Goal: Task Accomplishment & Management: Manage account settings

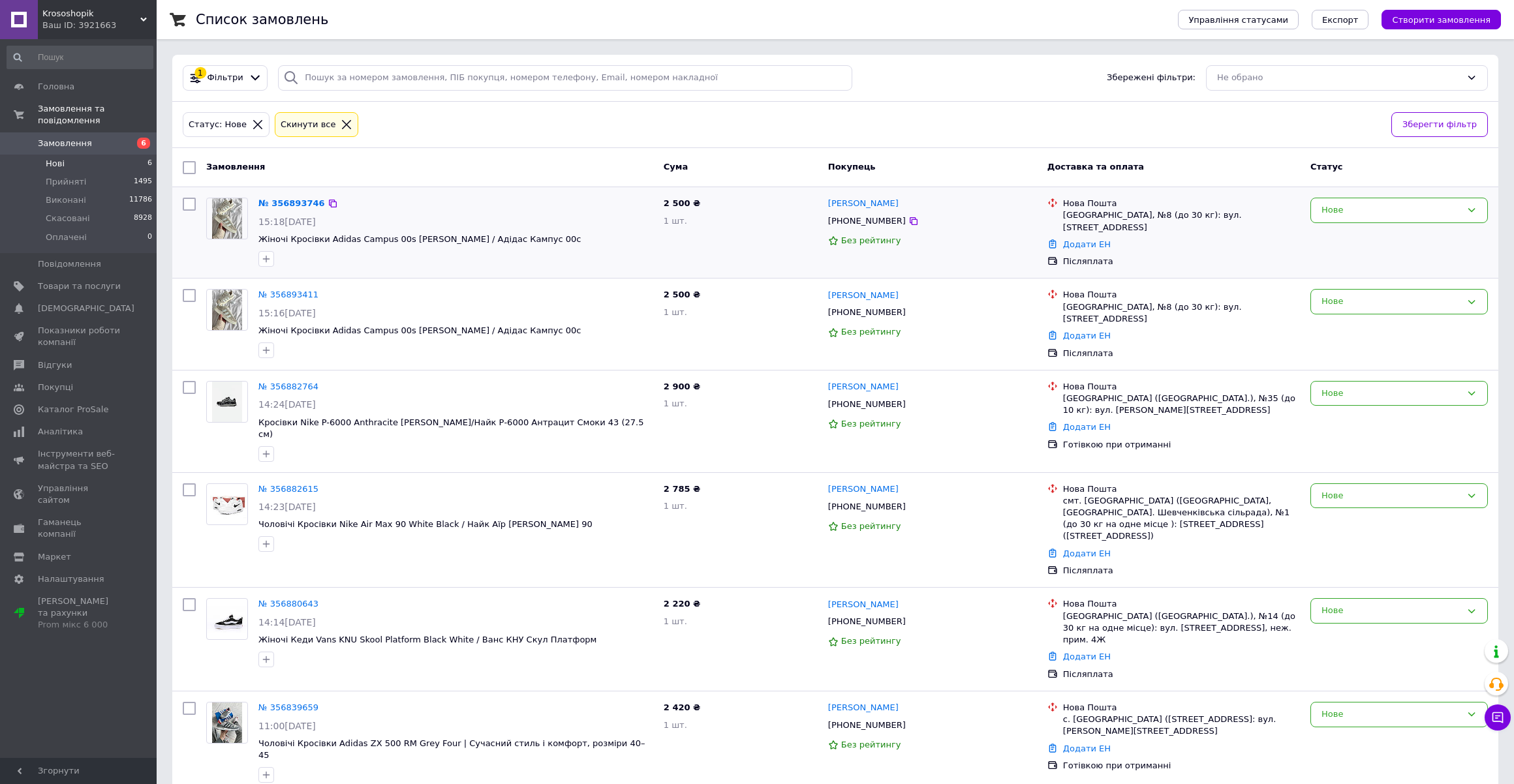
click at [234, 260] on div at bounding box center [227, 231] width 52 height 79
click at [294, 203] on link "№ 356893746" at bounding box center [291, 203] width 67 height 10
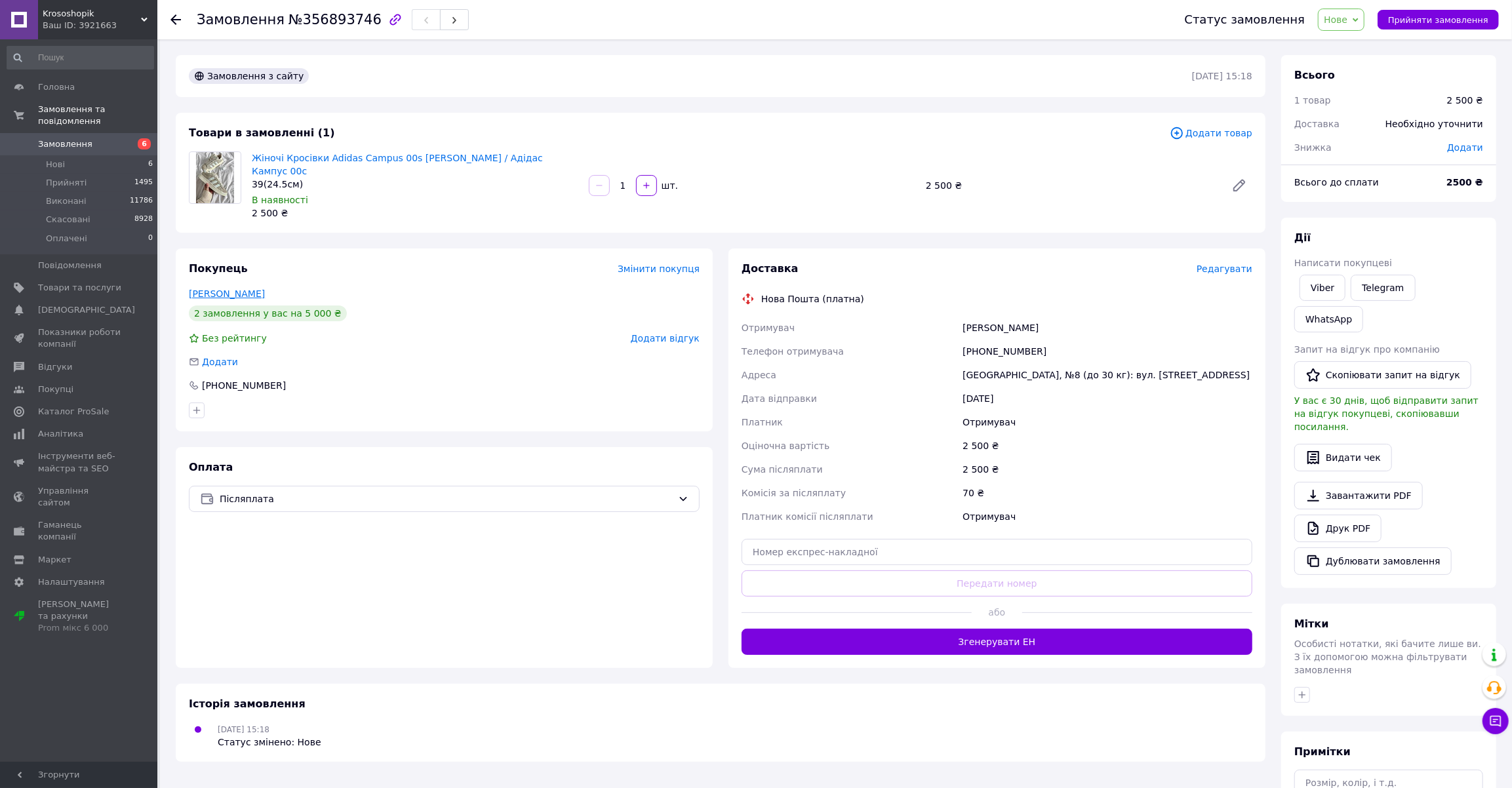
click at [239, 289] on link "Скубенко Ростислав" at bounding box center [227, 294] width 76 height 11
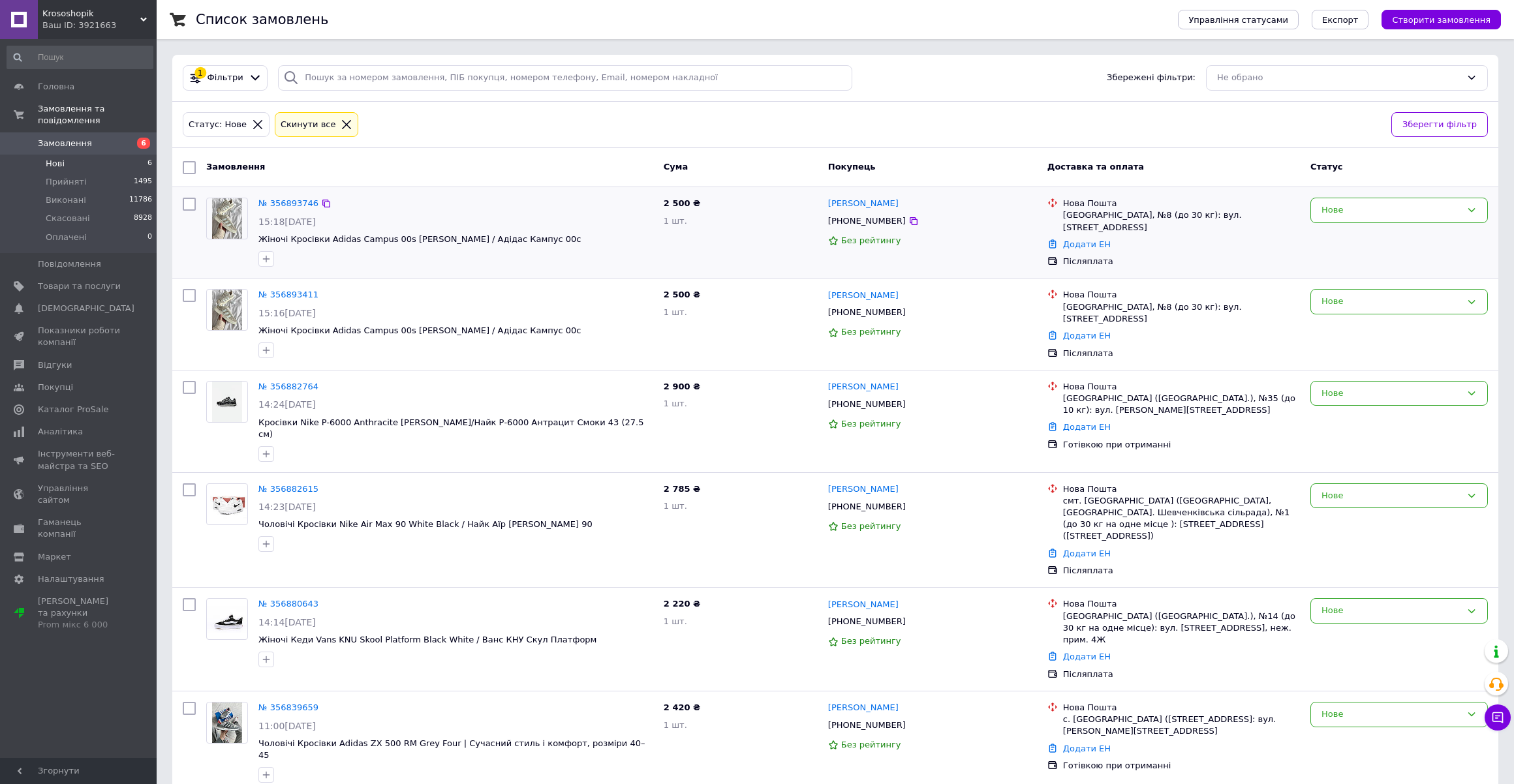
drag, startPoint x: 1403, startPoint y: 214, endPoint x: 1401, endPoint y: 223, distance: 9.2
click at [1402, 214] on div "Нове" at bounding box center [1392, 211] width 140 height 14
click at [1365, 283] on li "Скасовано" at bounding box center [1399, 285] width 177 height 24
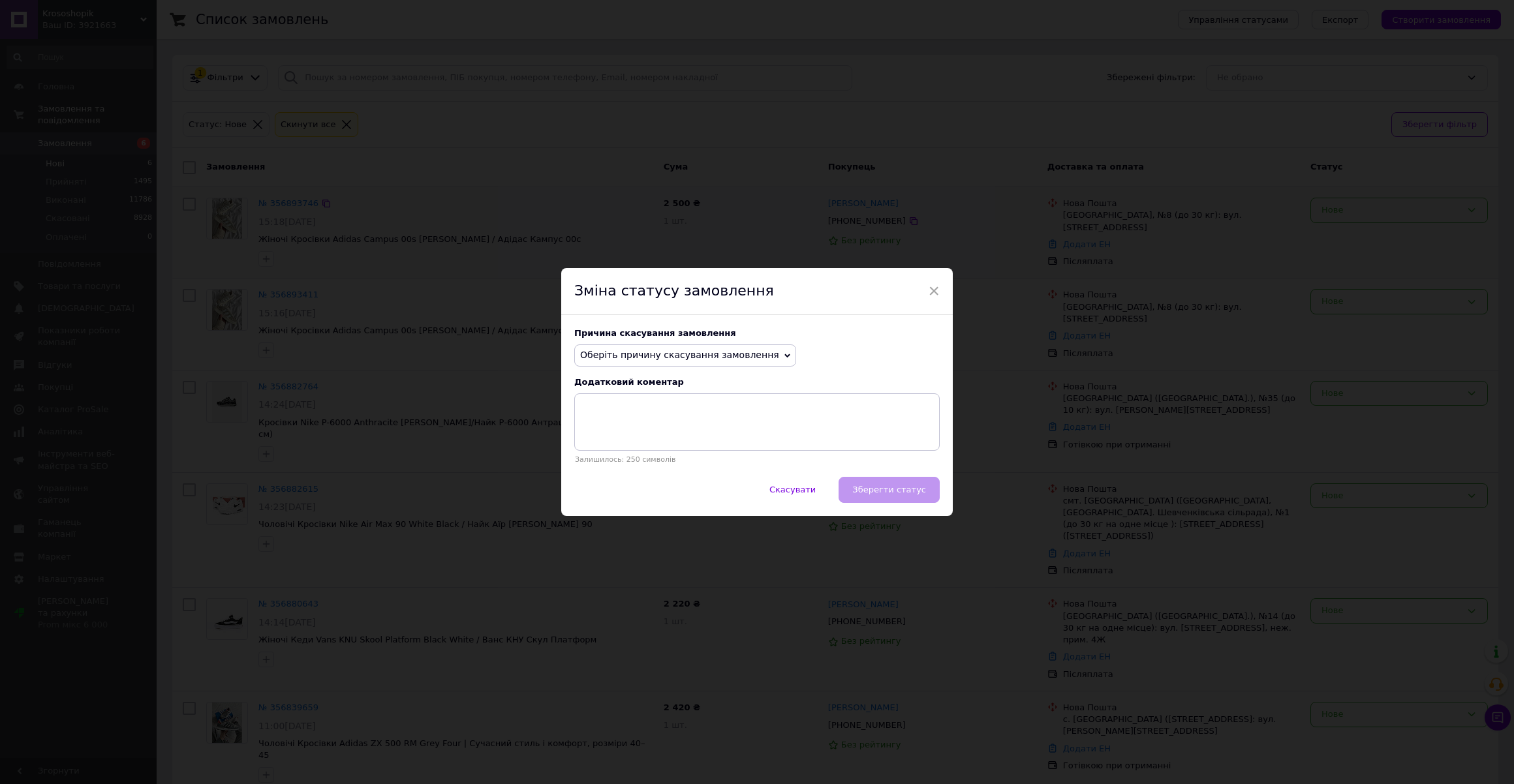
click at [626, 347] on span "Оберіть причину скасування замовлення" at bounding box center [685, 355] width 222 height 22
click at [636, 451] on li "Замовлення-дублікат" at bounding box center [684, 454] width 220 height 18
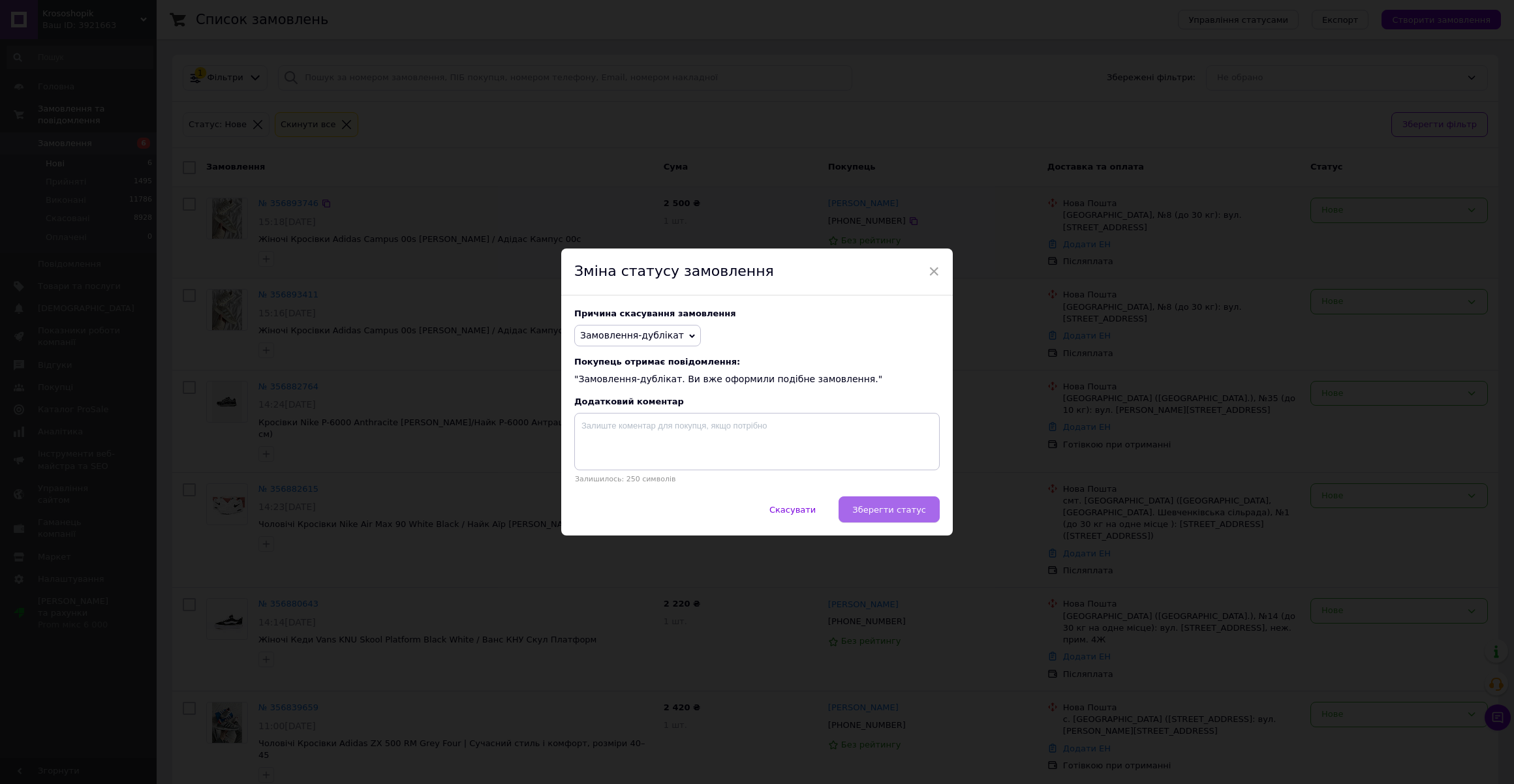
click at [866, 507] on span "Зберегти статус" at bounding box center [889, 510] width 74 height 10
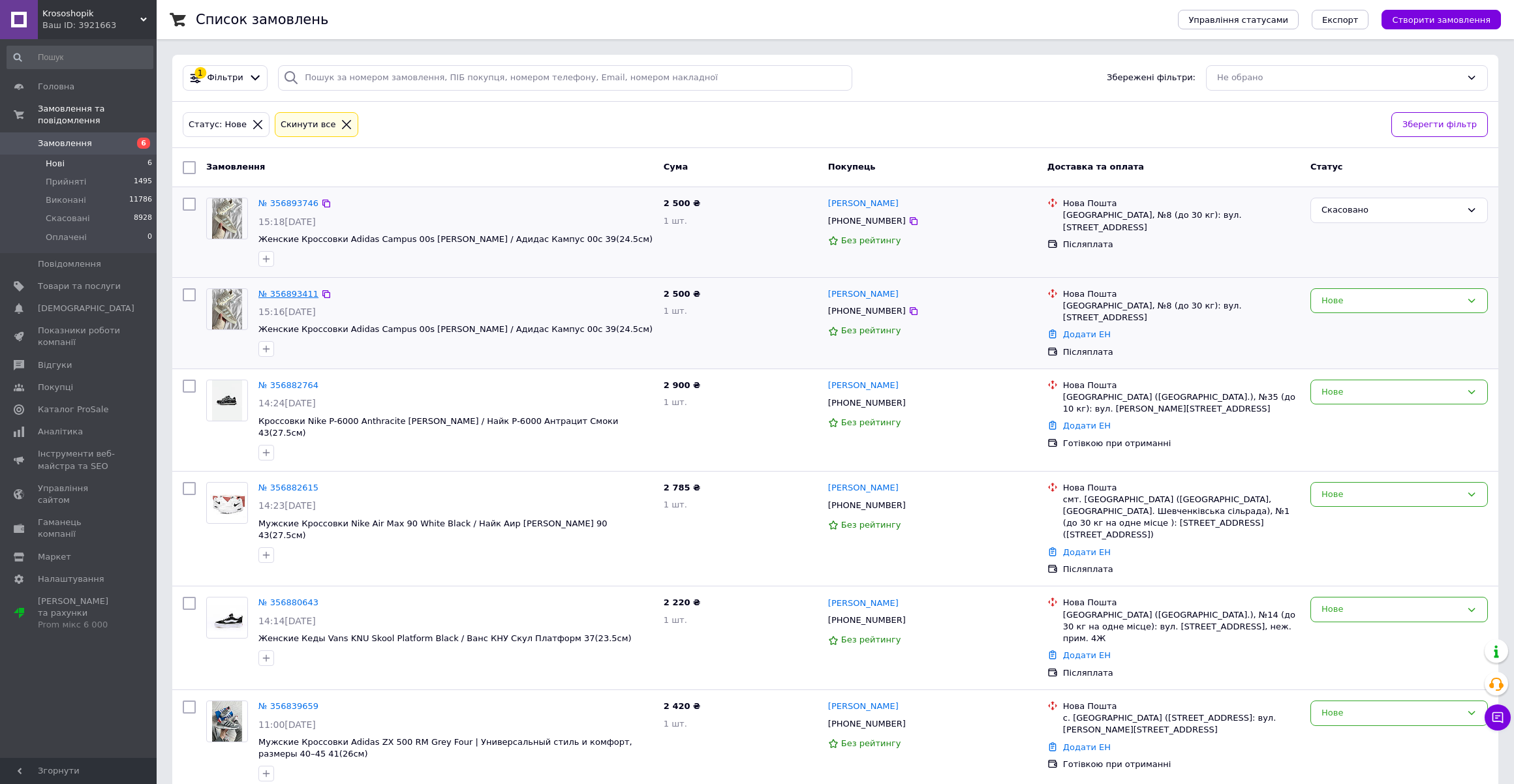
click at [265, 293] on link "№ 356893411" at bounding box center [288, 294] width 60 height 10
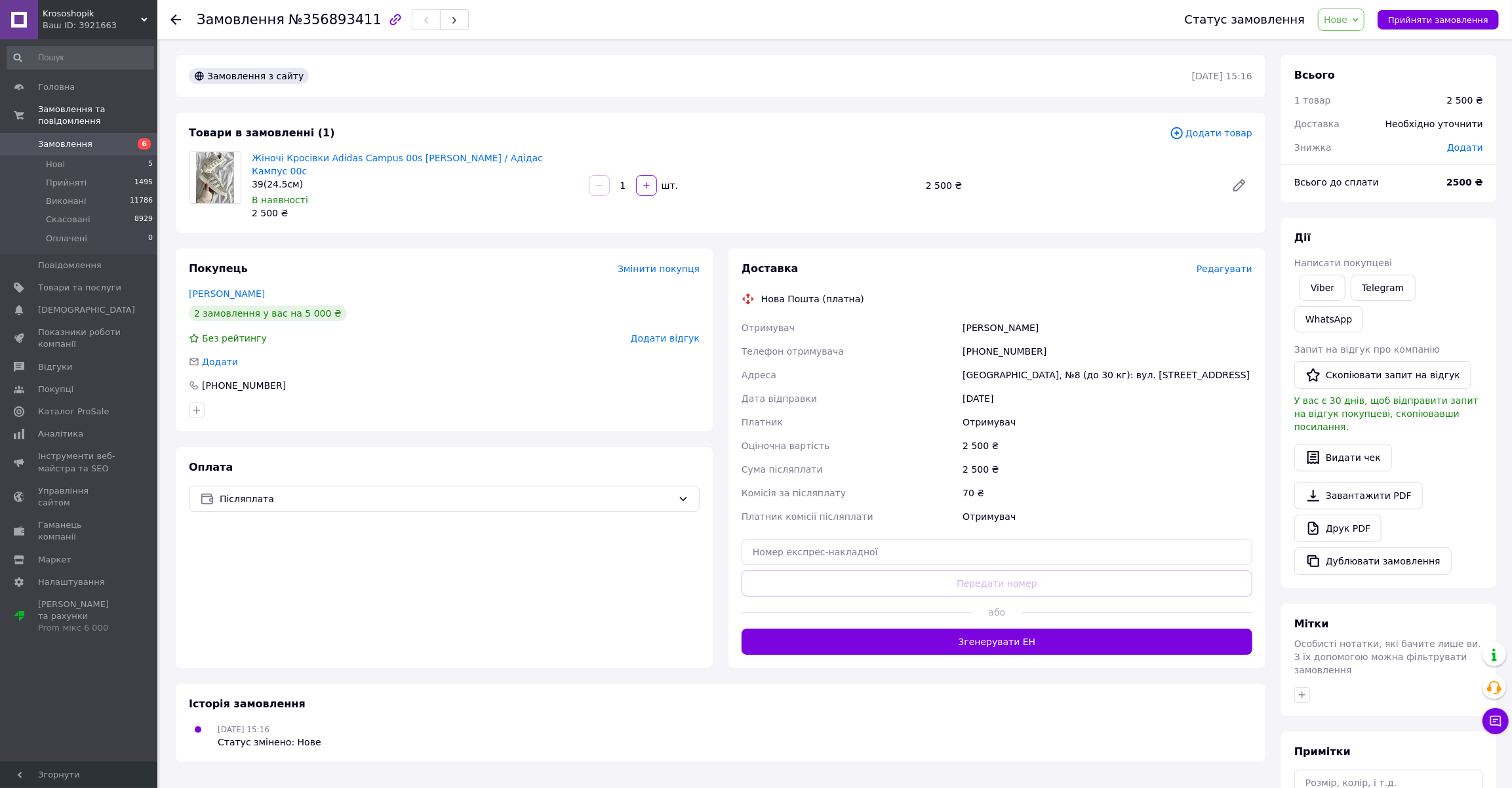
click at [970, 317] on div "Скубенко Ростислав" at bounding box center [1107, 328] width 295 height 23
copy div "Скубенко"
click at [1025, 316] on div "Скубенко Ростислав" at bounding box center [1107, 328] width 295 height 23
click at [1026, 316] on div "Скубенко Ростислав" at bounding box center [1107, 328] width 295 height 23
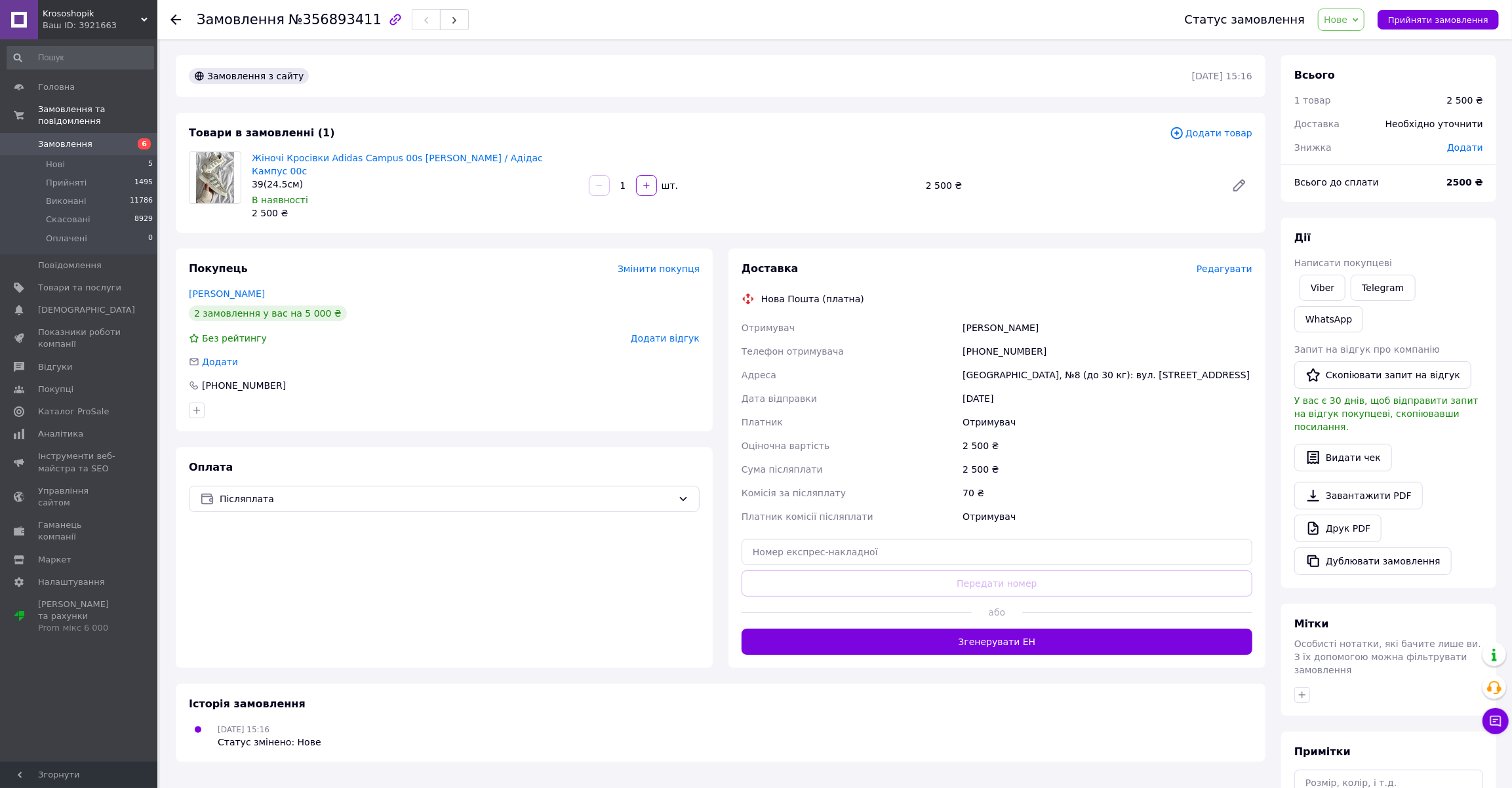
copy div "Ростислав"
click at [999, 341] on div "[PHONE_NUMBER]" at bounding box center [1107, 351] width 295 height 23
copy div "380979241658"
click at [983, 364] on div "[GEOGRAPHIC_DATA], №8 (до 30 кг): вул. [STREET_ADDRESS]" at bounding box center [1107, 375] width 295 height 23
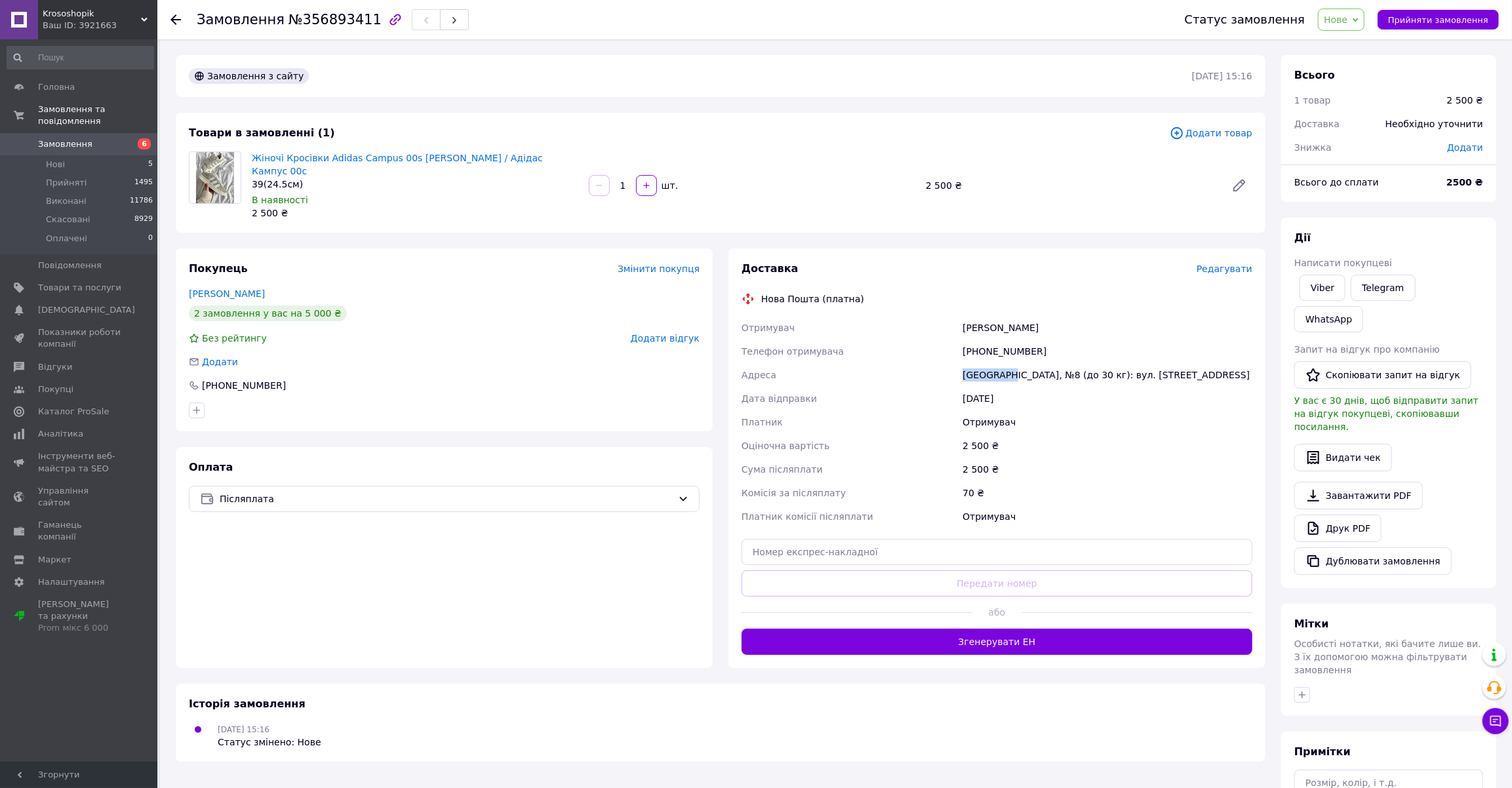
click at [983, 364] on div "[GEOGRAPHIC_DATA], №8 (до 30 кг): вул. [STREET_ADDRESS]" at bounding box center [1107, 375] width 295 height 23
copy div "Бориспіль"
click at [997, 324] on div "Скубенко Ростислав" at bounding box center [1107, 328] width 295 height 23
click at [996, 339] on div "[PHONE_NUMBER]" at bounding box center [1107, 351] width 295 height 23
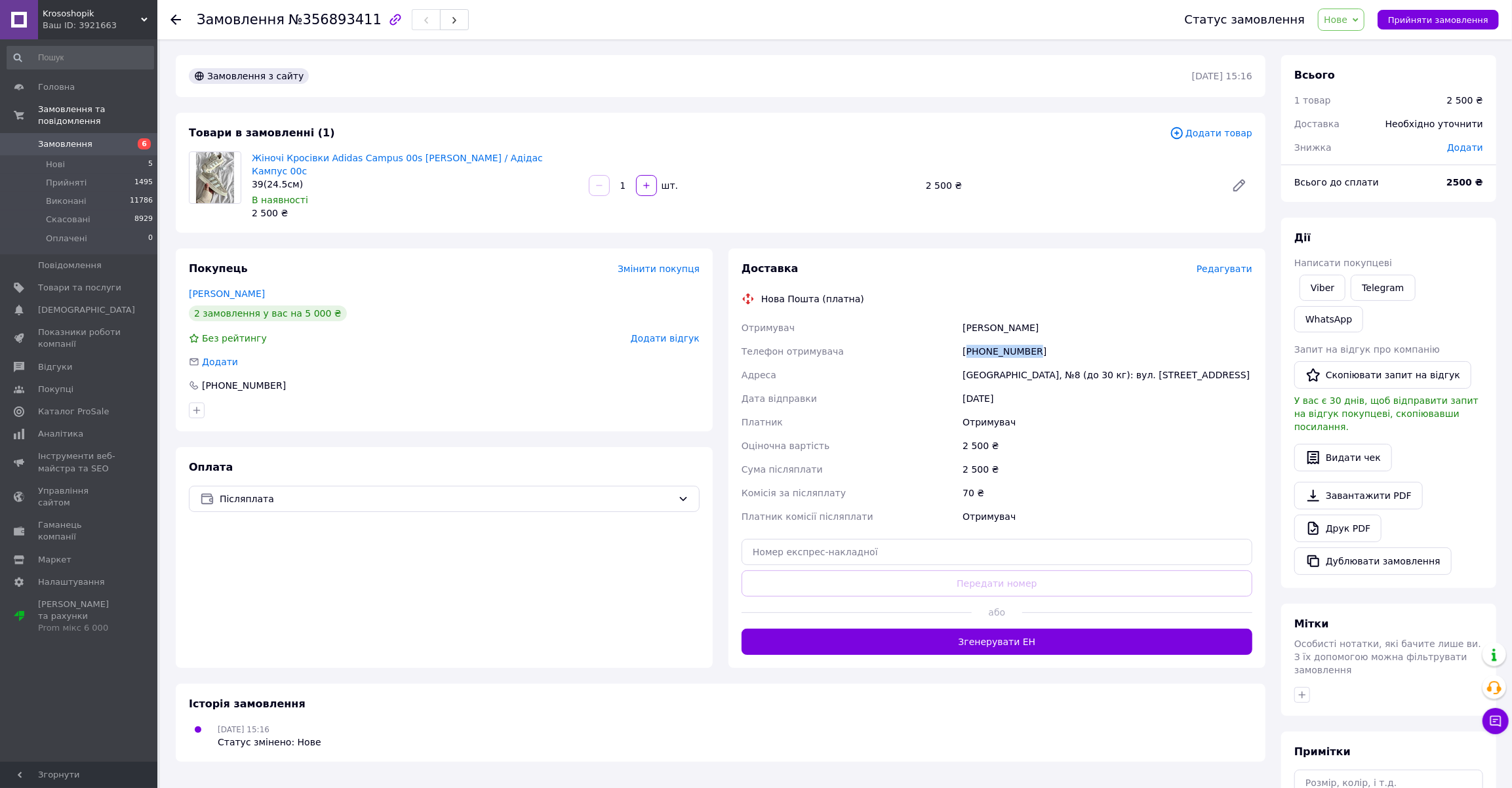
copy div "380979241658"
drag, startPoint x: 1069, startPoint y: 315, endPoint x: 961, endPoint y: 311, distance: 108.1
click at [961, 316] on div "Скубенко Ростислав" at bounding box center [1107, 328] width 295 height 23
copy div "Скубенко Ростислав"
click at [1422, 16] on span "Прийняти замовлення" at bounding box center [1438, 20] width 100 height 10
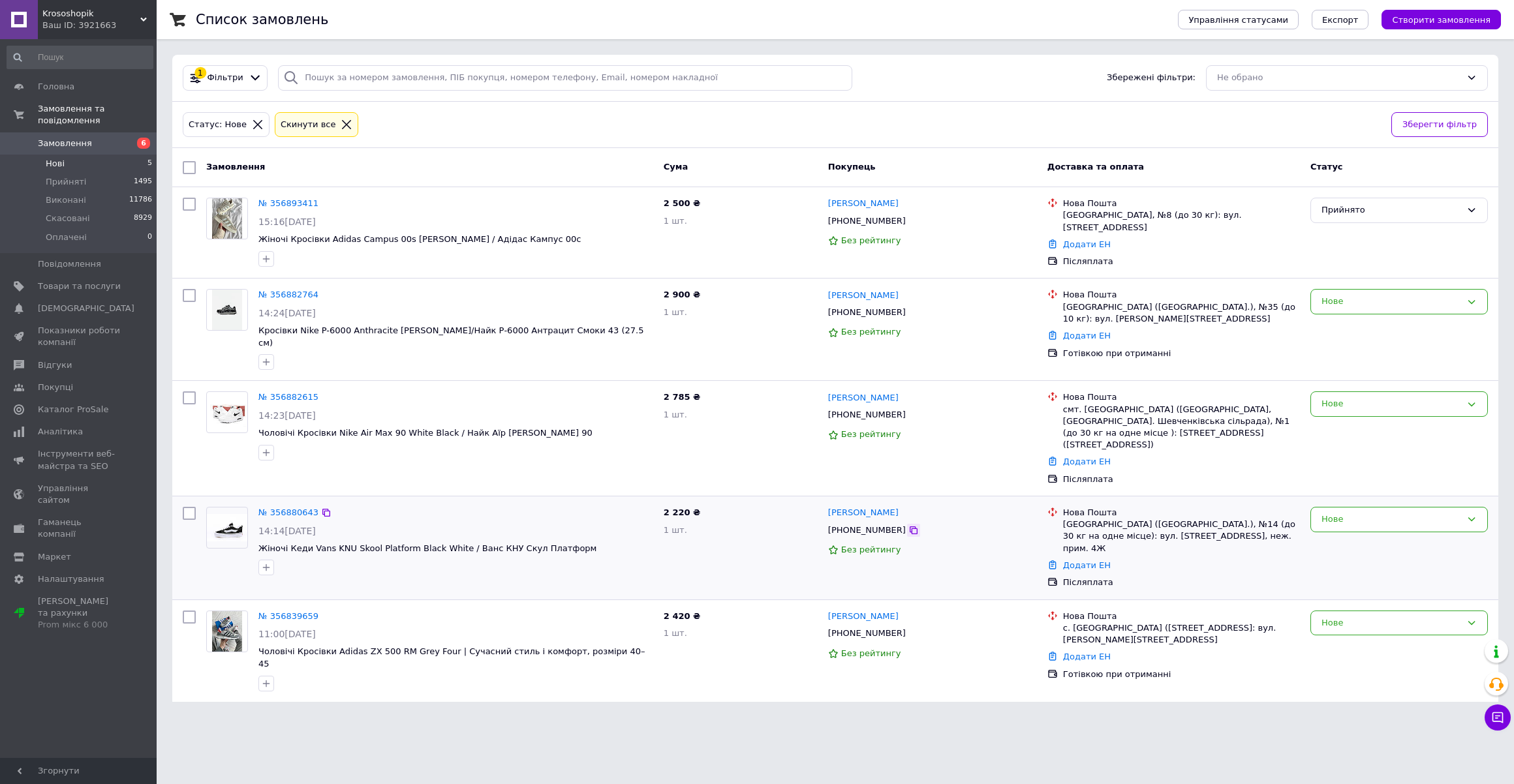
click at [908, 525] on icon at bounding box center [913, 530] width 11 height 11
click at [263, 507] on link "№ 356880643" at bounding box center [288, 512] width 60 height 10
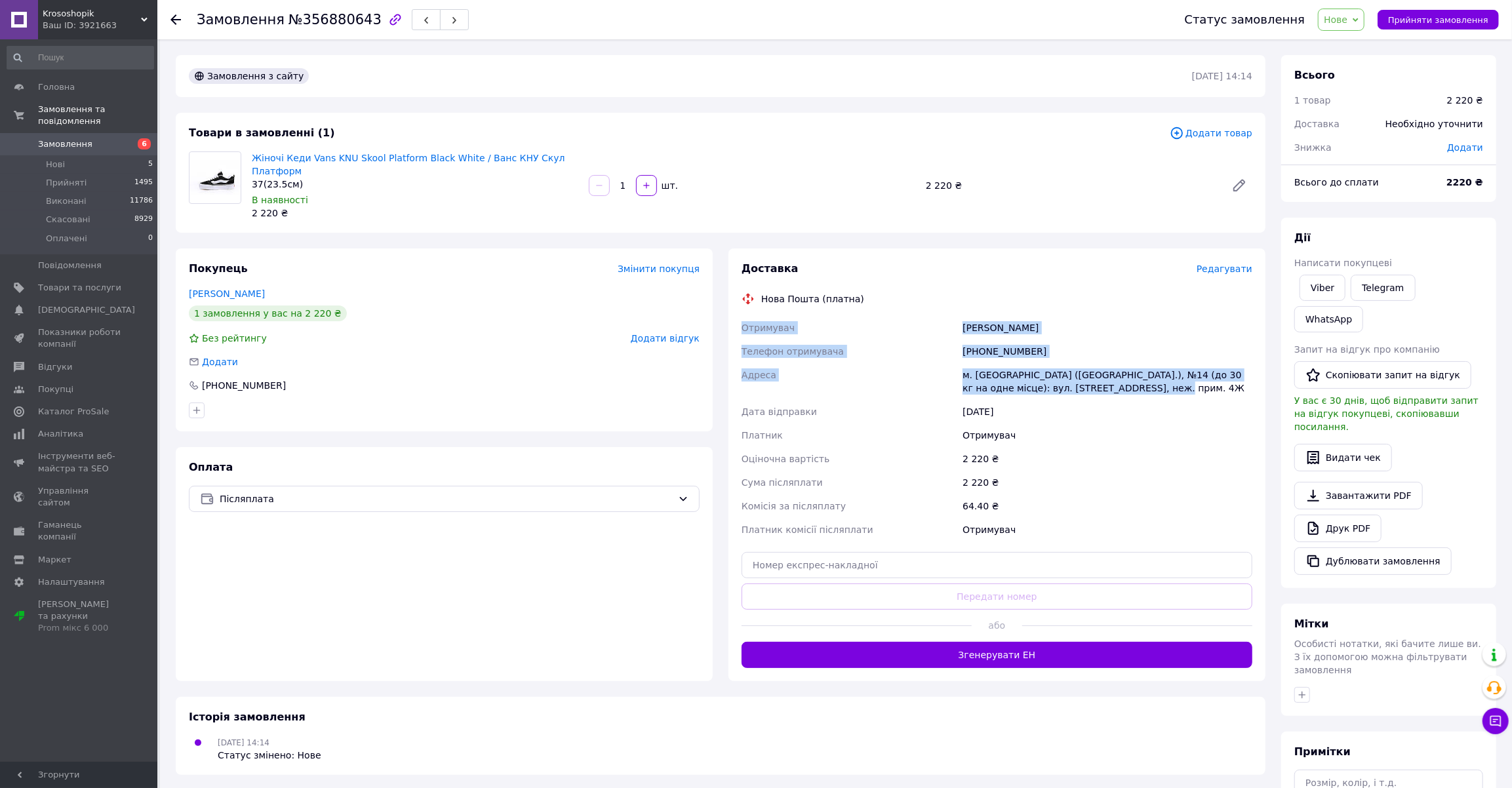
drag, startPoint x: 738, startPoint y: 310, endPoint x: 1118, endPoint y: 380, distance: 386.4
click at [1118, 381] on div "Доставка Редагувати Нова Пошта (платна) Отримувач Гончар Світлана Телефон отрим…" at bounding box center [996, 465] width 537 height 433
copy div "Отримувач Гончар Світлана Телефон отримувача +380674466538 Адреса м. Біла Церкв…"
click at [1018, 339] on div "[PHONE_NUMBER]" at bounding box center [1107, 351] width 295 height 23
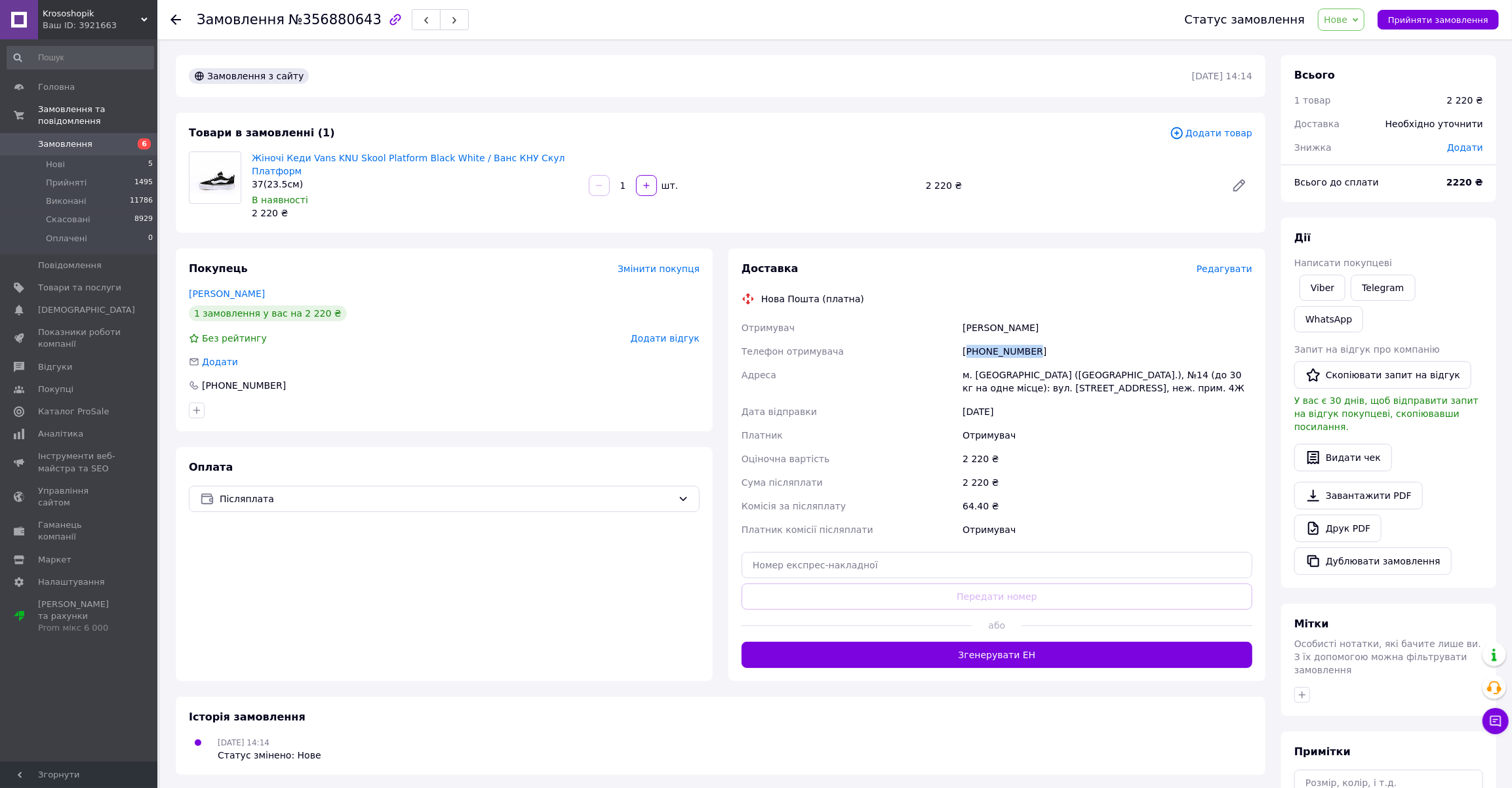
click at [1018, 339] on div "[PHONE_NUMBER]" at bounding box center [1107, 351] width 295 height 23
drag, startPoint x: 1053, startPoint y: 314, endPoint x: 960, endPoint y: 312, distance: 93.0
click at [960, 316] on div "Гончар Світлана" at bounding box center [1107, 328] width 295 height 23
copy div "Гончар Світлана"
click at [1424, 15] on span "Прийняти замовлення" at bounding box center [1438, 20] width 100 height 10
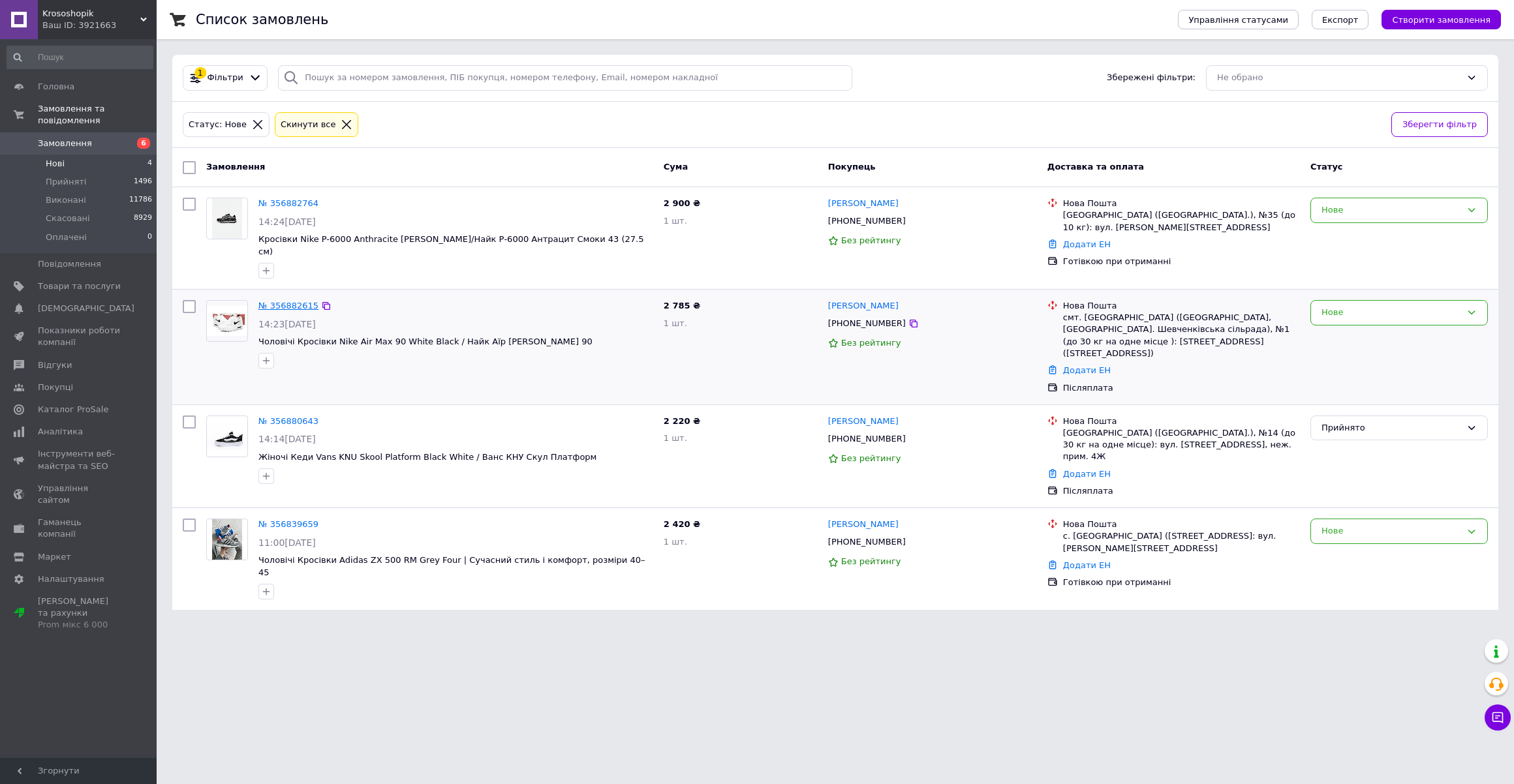
click at [284, 301] on link "№ 356882615" at bounding box center [288, 306] width 60 height 10
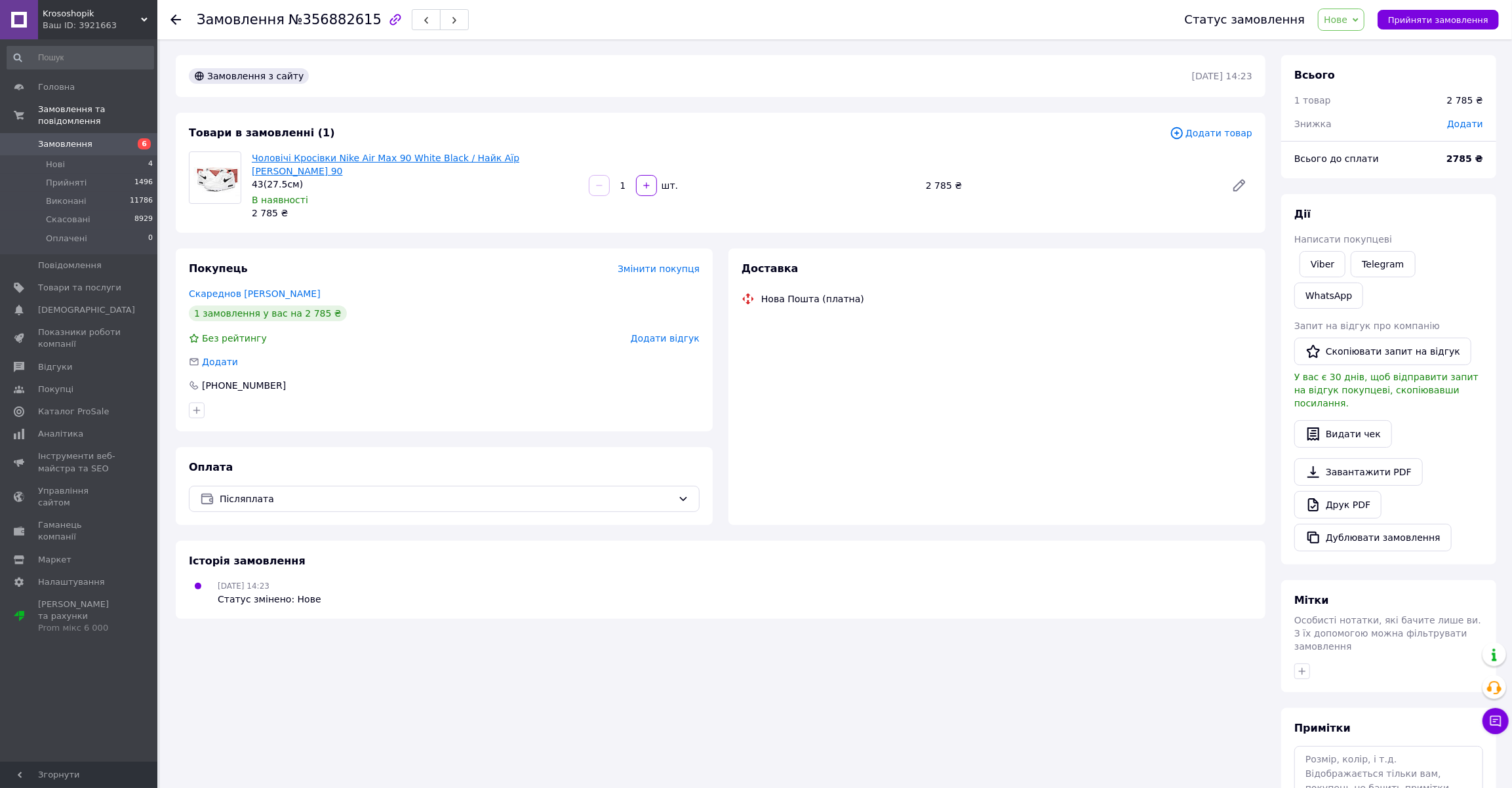
click at [396, 157] on link "Чоловічі Кросівки Nike Air Max 90 White Black / Найк Аїр [PERSON_NAME] 90" at bounding box center [385, 165] width 267 height 23
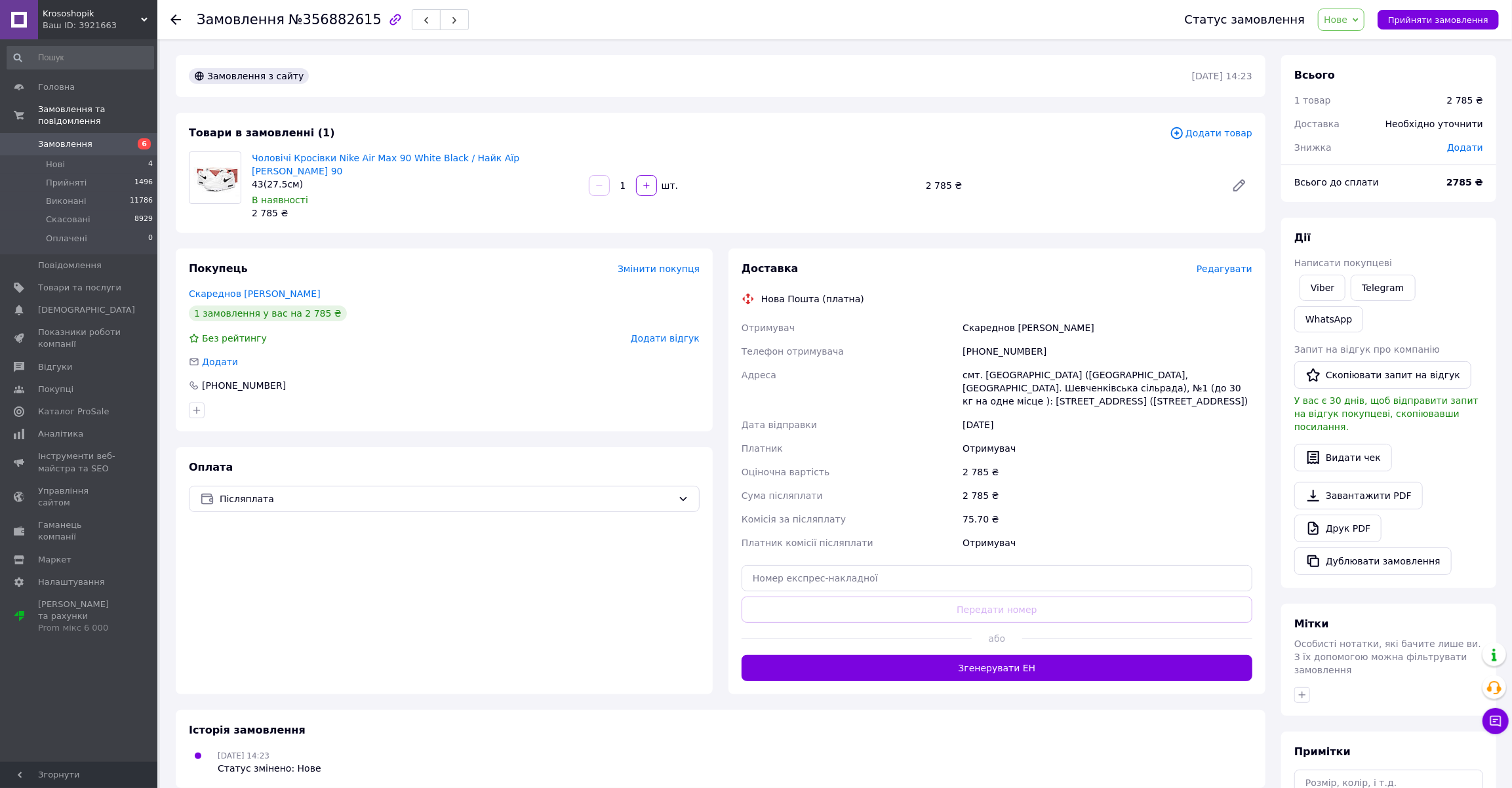
click at [999, 339] on div "[PHONE_NUMBER]" at bounding box center [1107, 351] width 295 height 23
copy div "380734746379"
drag, startPoint x: 249, startPoint y: 152, endPoint x: 446, endPoint y: 162, distance: 197.3
click at [446, 162] on div "Чоловічі Кросівки Nike Air Max 90 White Black / Найк Аїр Макс 90 43(27.5см) В н…" at bounding box center [415, 185] width 337 height 73
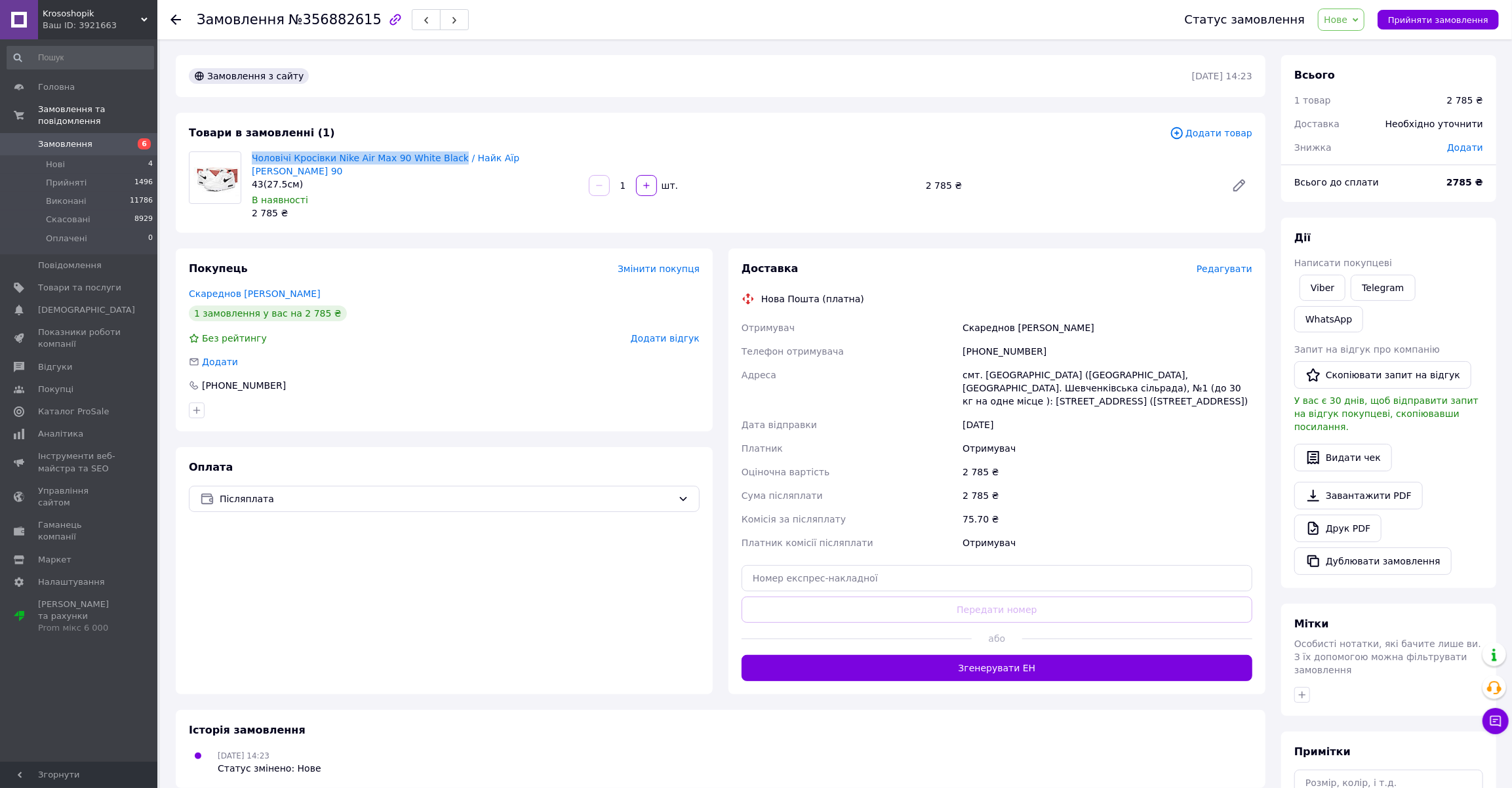
copy link "Чоловічі Кросівки Nike Air Max 90 White Black"
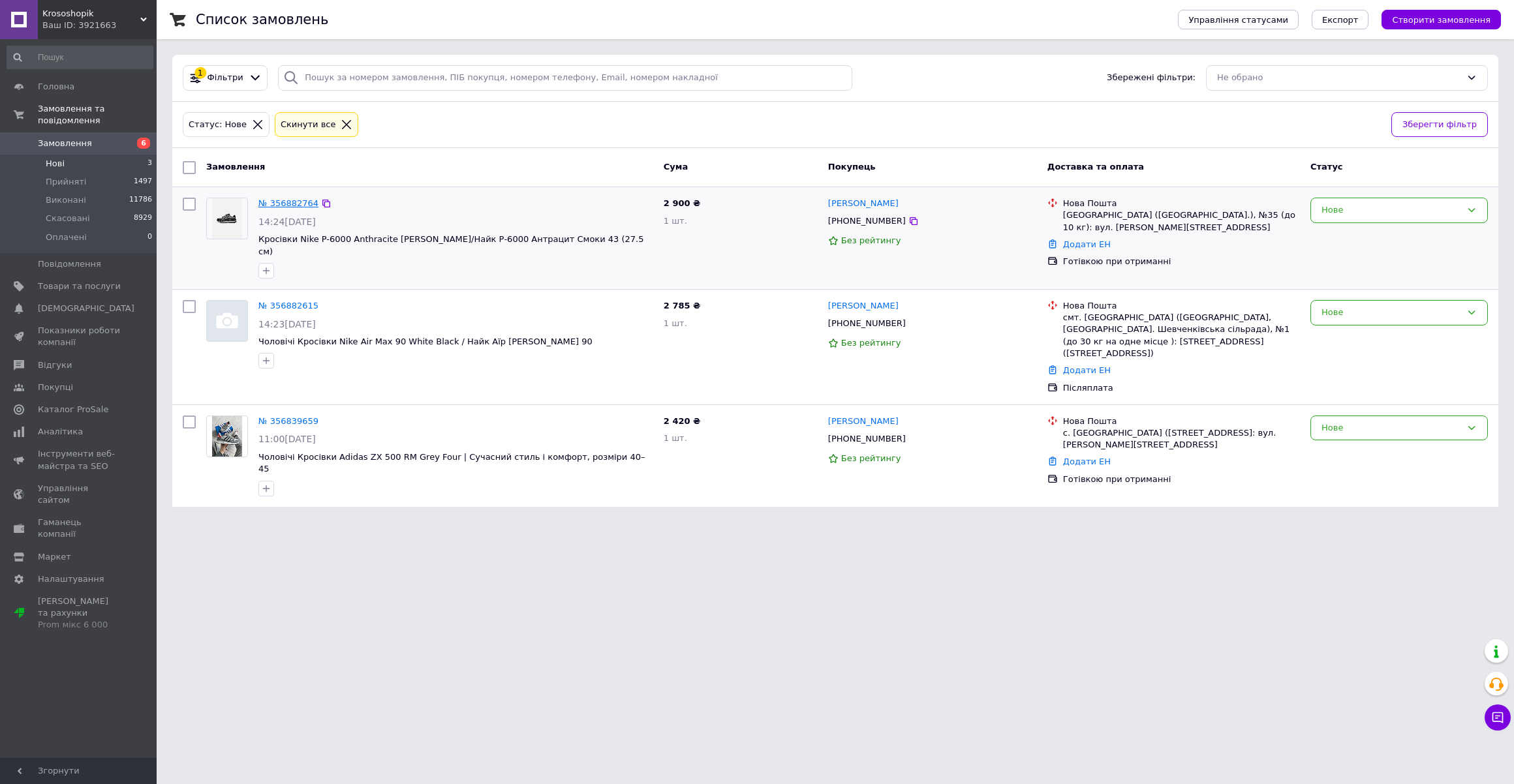
click at [293, 207] on link "№ 356882764" at bounding box center [288, 203] width 60 height 10
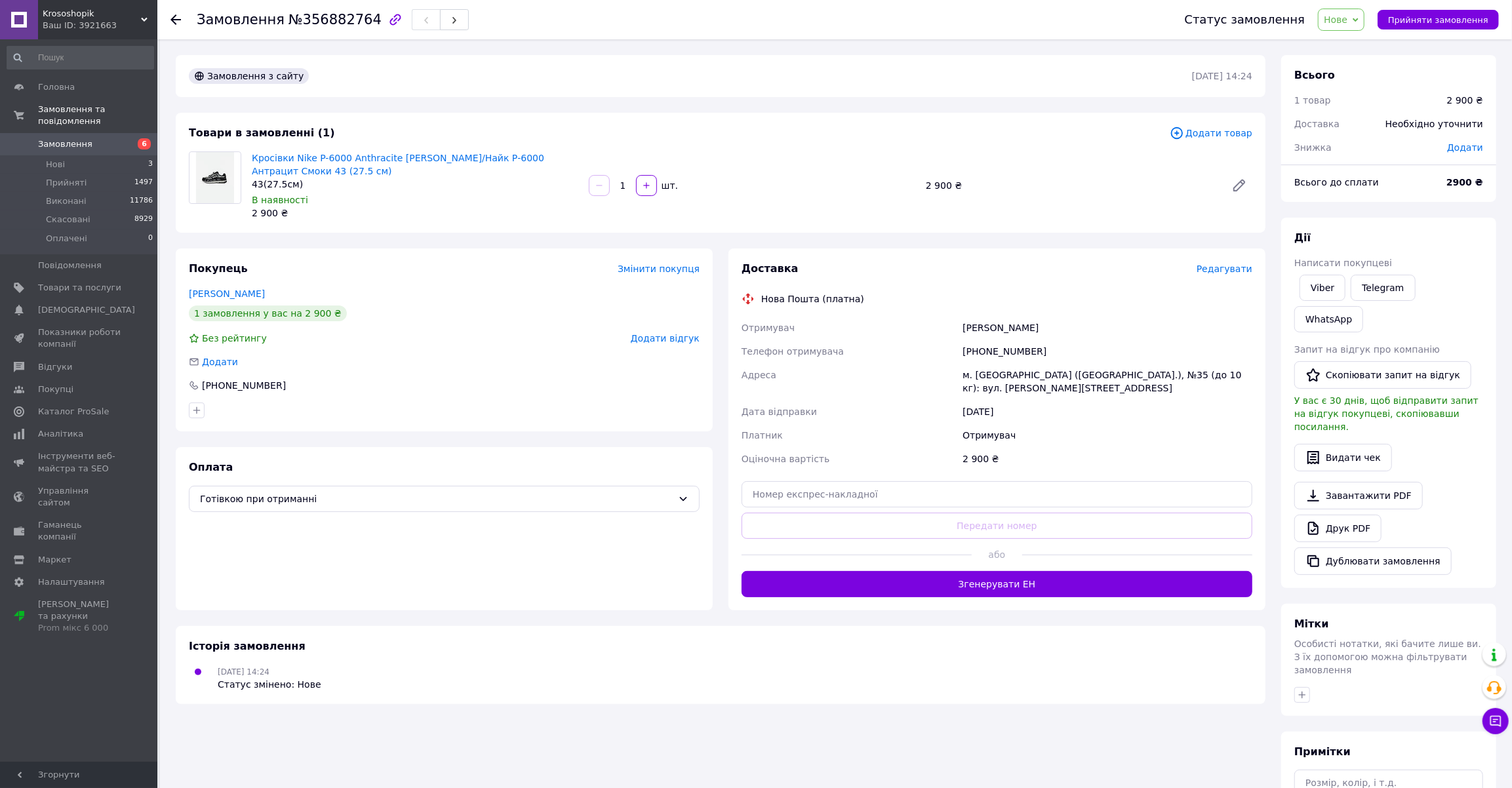
click at [943, 316] on div "Отримувач" at bounding box center [849, 328] width 221 height 23
click at [973, 321] on div "Заяць Максим" at bounding box center [1107, 328] width 295 height 23
click at [1019, 330] on div "Заяць Максим" at bounding box center [1107, 328] width 295 height 23
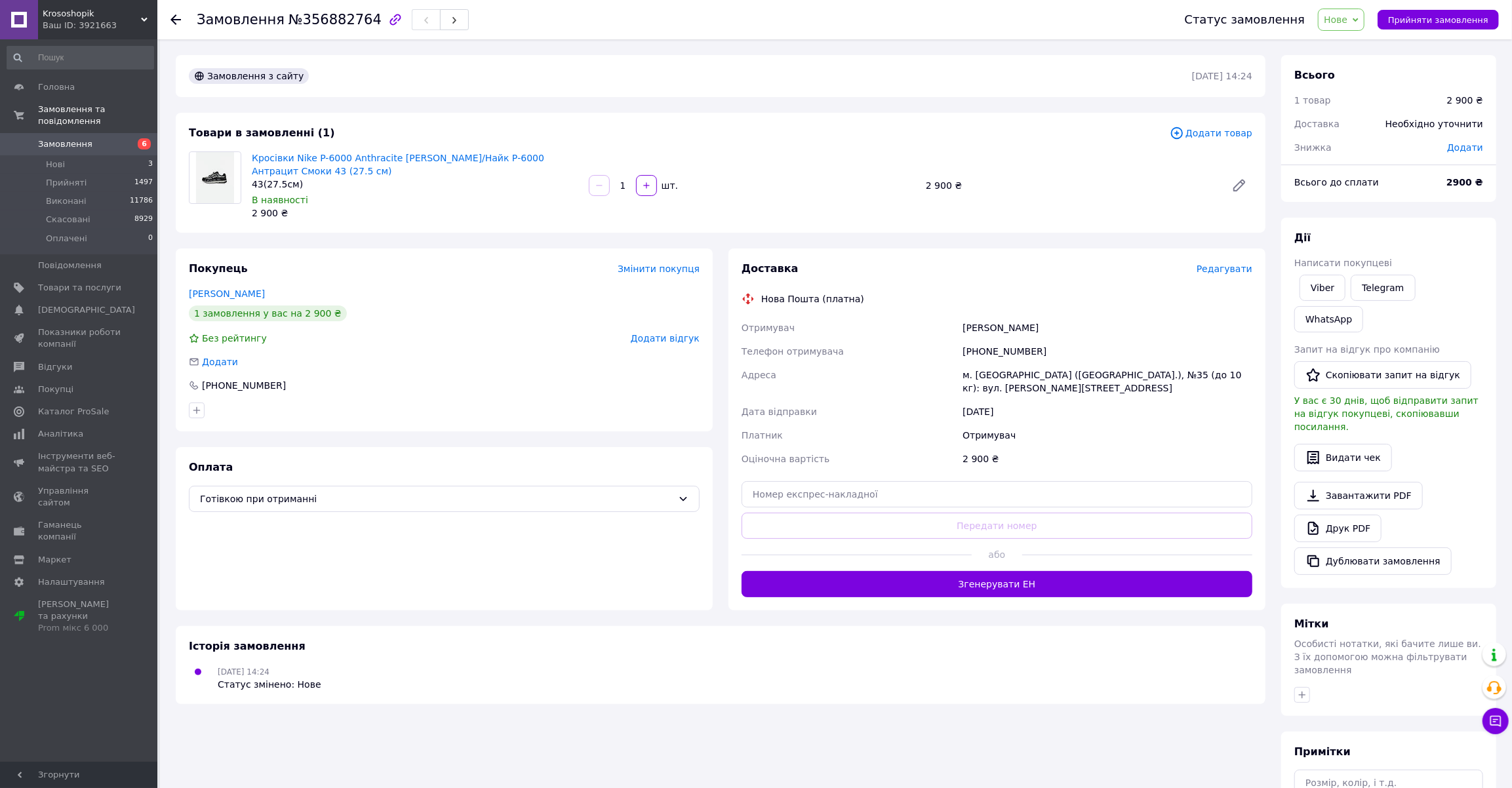
click at [970, 351] on div "[PHONE_NUMBER]" at bounding box center [1107, 351] width 295 height 23
click at [989, 374] on div "м. Львів (Львівська обл.), №35 (до 10 кг): вул. Демнянська, 26" at bounding box center [1107, 382] width 295 height 37
click at [980, 351] on div "[PHONE_NUMBER]" at bounding box center [1107, 351] width 295 height 23
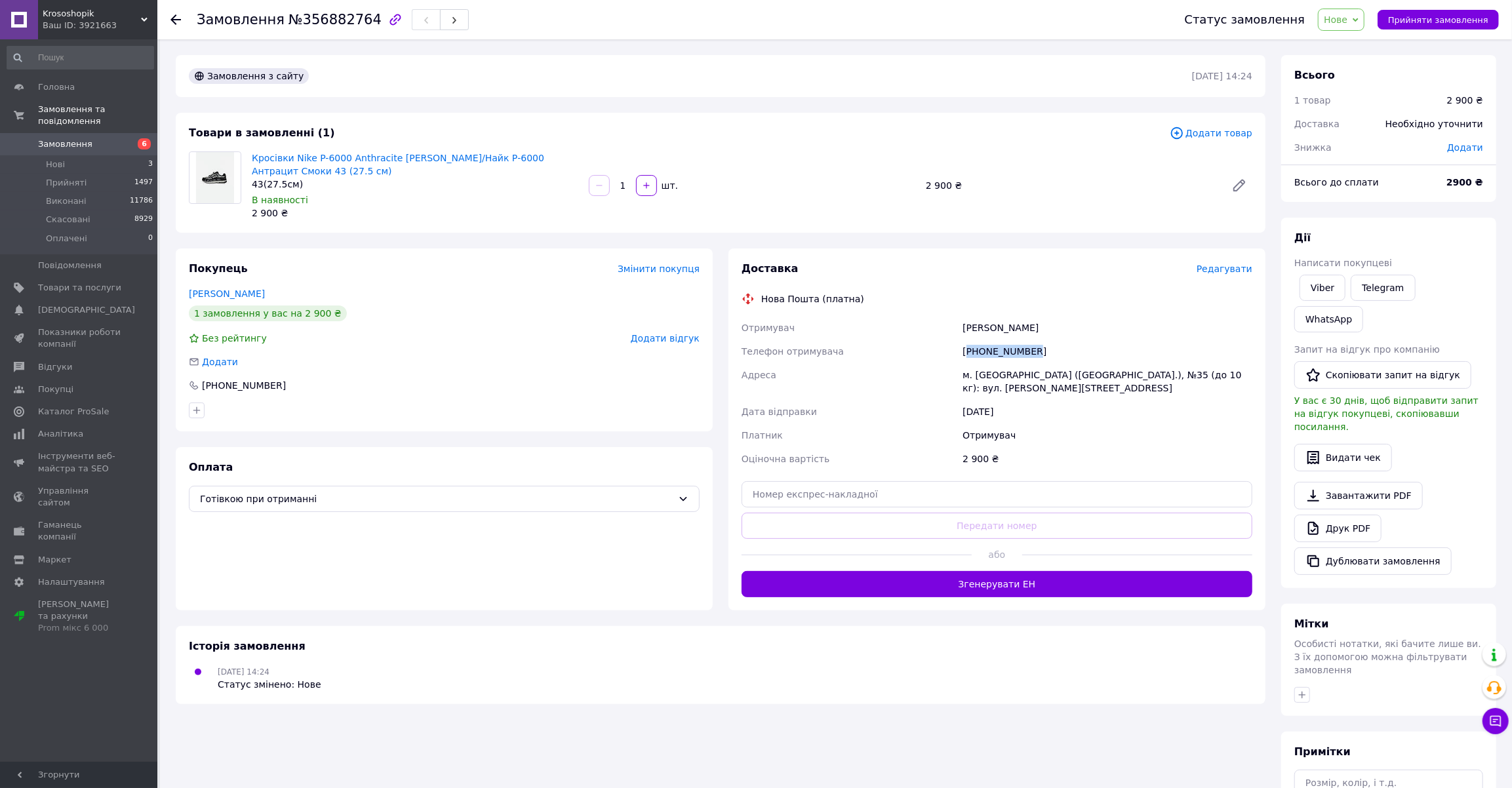
click at [980, 351] on div "[PHONE_NUMBER]" at bounding box center [1107, 351] width 295 height 23
drag, startPoint x: 1036, startPoint y: 329, endPoint x: 964, endPoint y: 327, distance: 72.0
click at [964, 327] on div "Заяць Максим" at bounding box center [1107, 328] width 295 height 23
click at [1412, 19] on span "Прийняти замовлення" at bounding box center [1438, 20] width 100 height 10
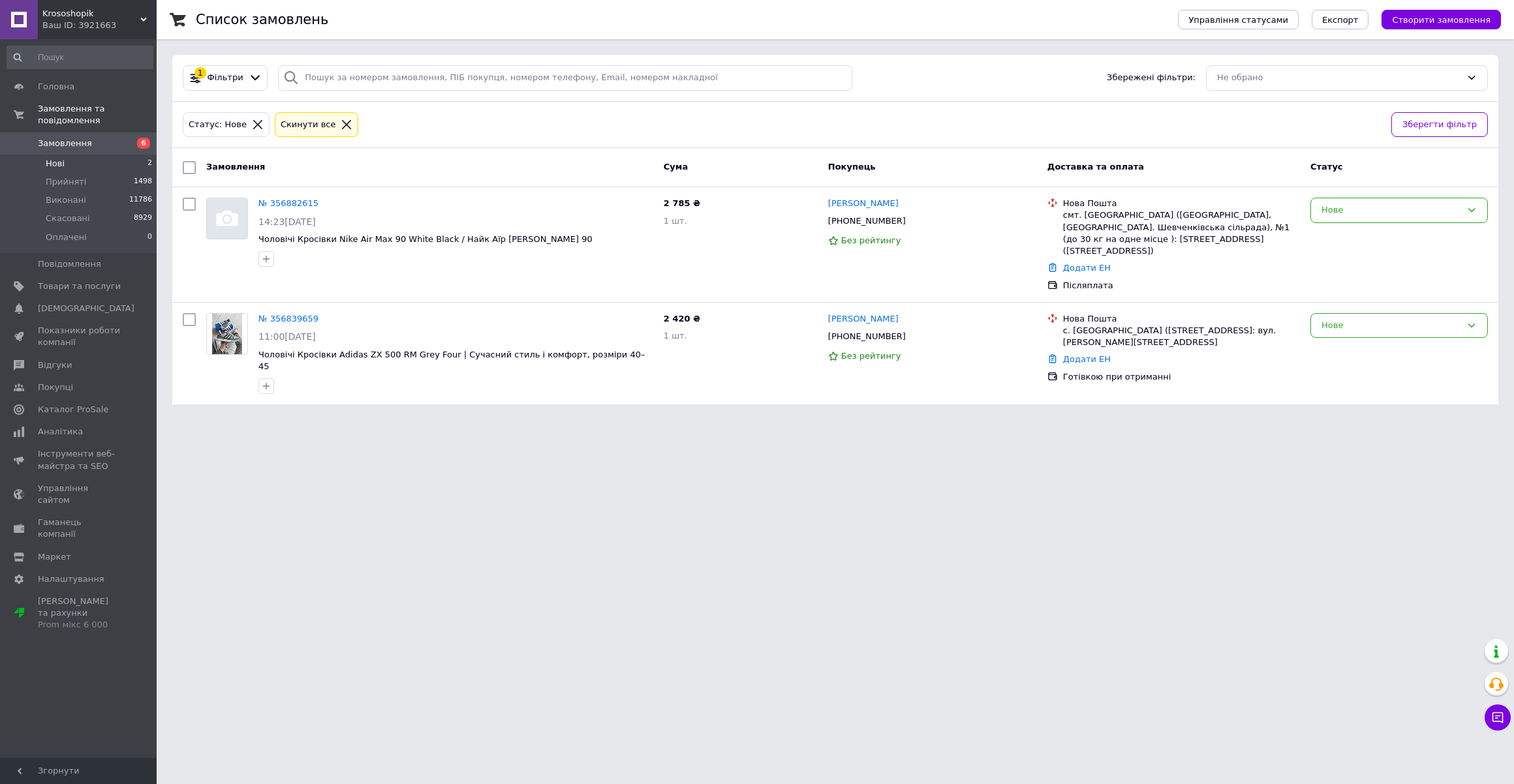
click at [78, 21] on div "Ваш ID: 3921663" at bounding box center [100, 25] width 115 height 12
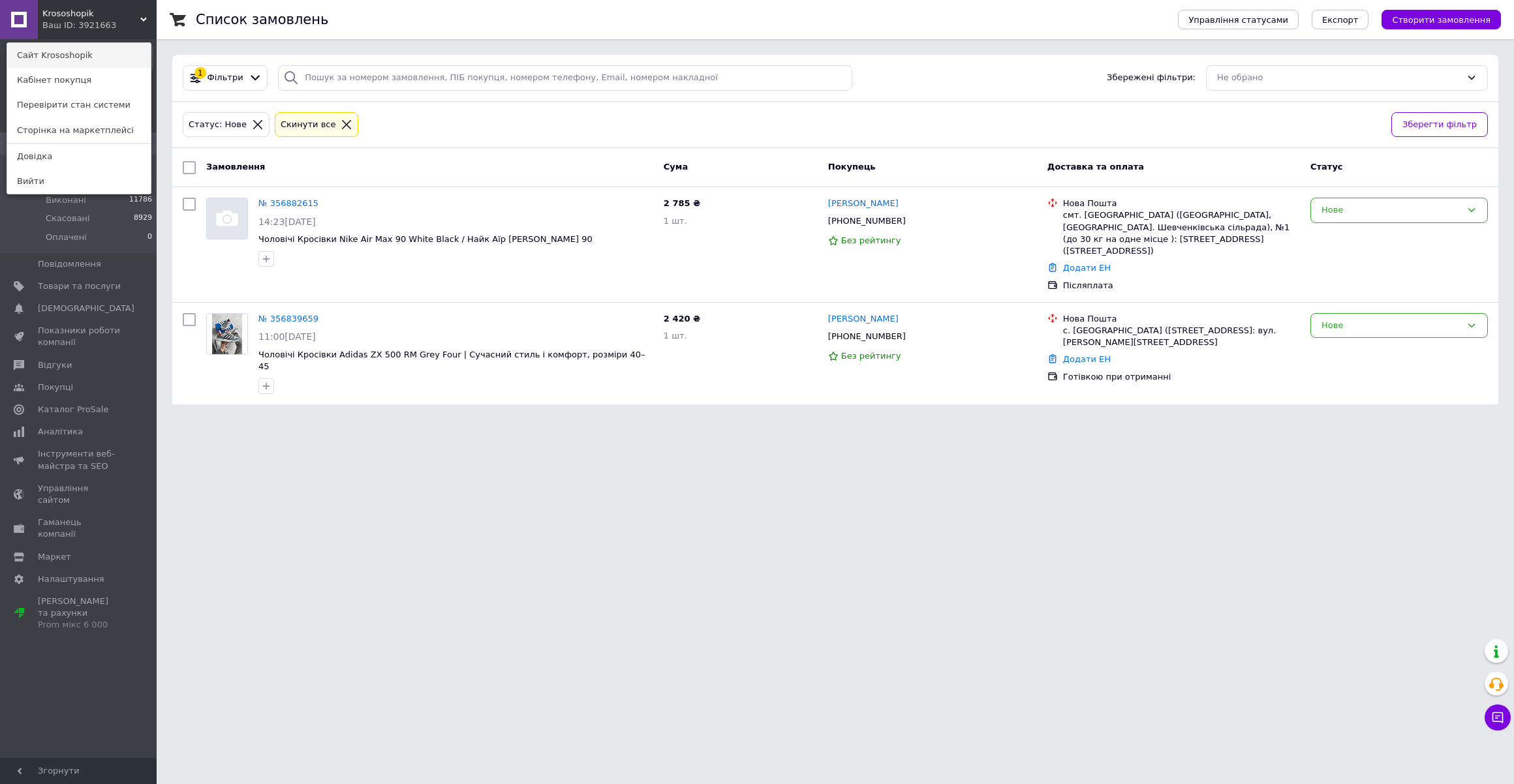
click at [75, 51] on link "Сайт Krososhopik" at bounding box center [79, 55] width 144 height 25
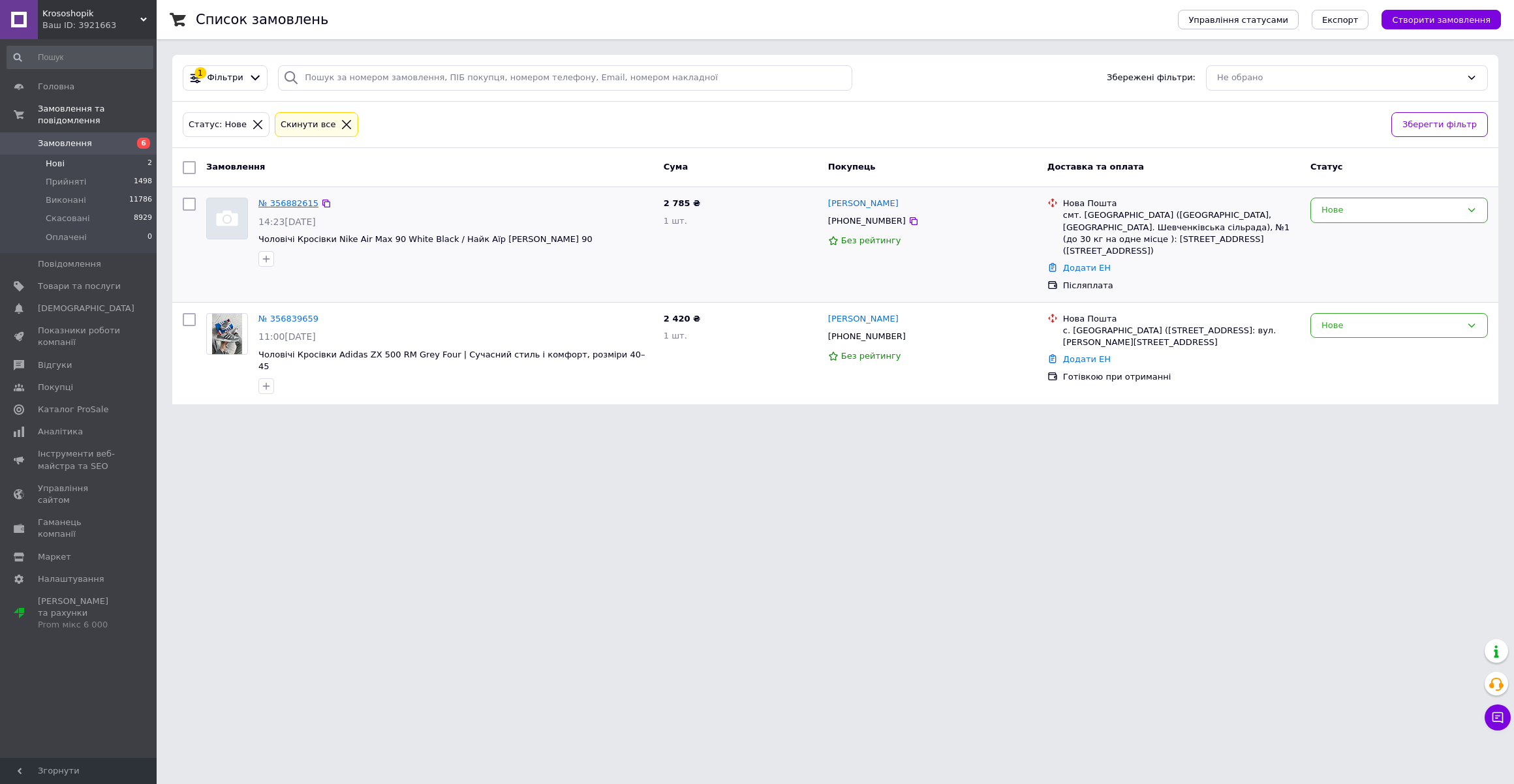
click at [274, 202] on link "№ 356882615" at bounding box center [288, 203] width 60 height 10
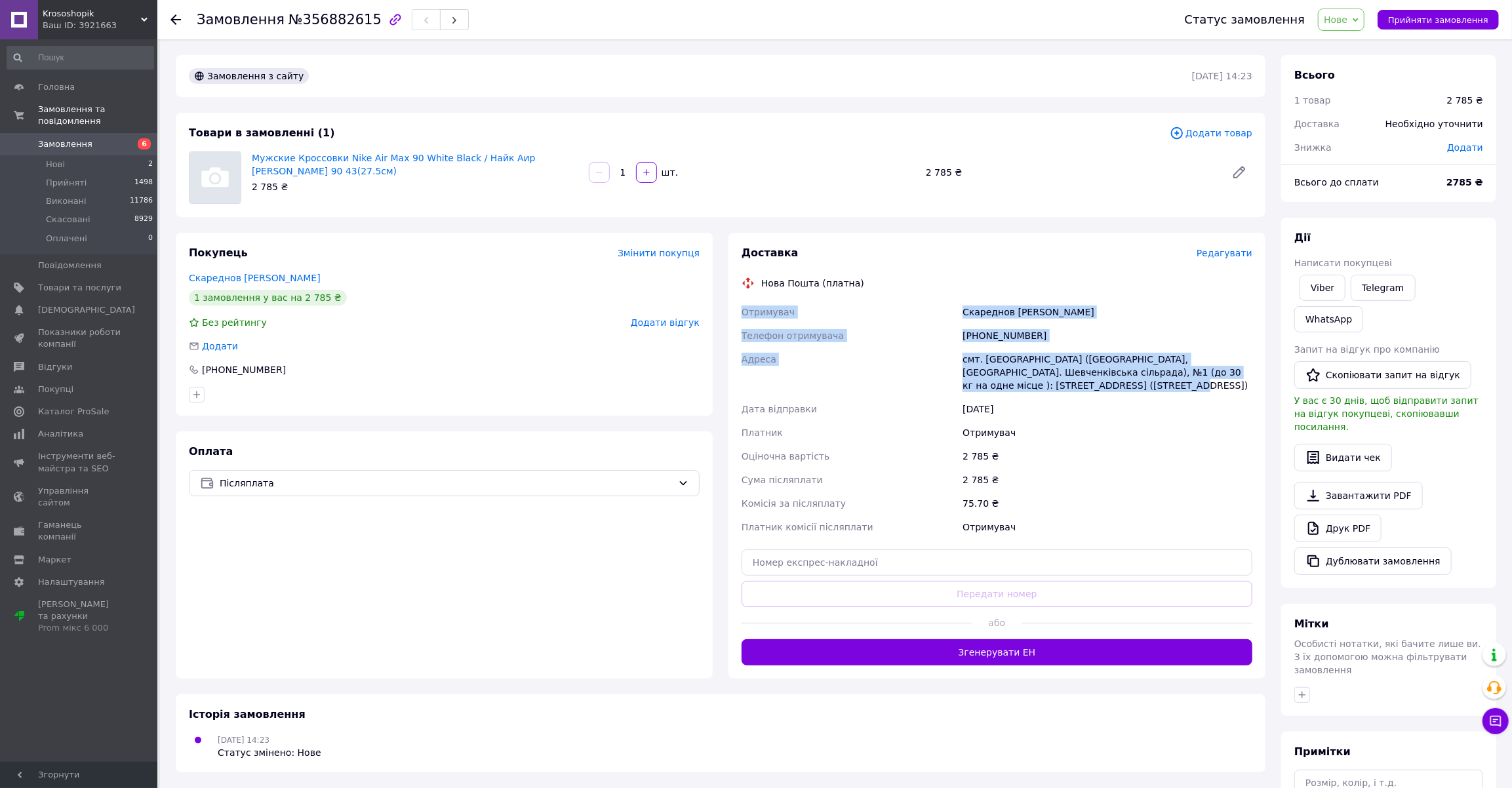
drag, startPoint x: 756, startPoint y: 313, endPoint x: 1060, endPoint y: 385, distance: 312.4
click at [1060, 385] on div "Отримувач Скареднов Дмитро Телефон отримувача +380734746379 Адреса смт. Шевченк…" at bounding box center [996, 419] width 516 height 239
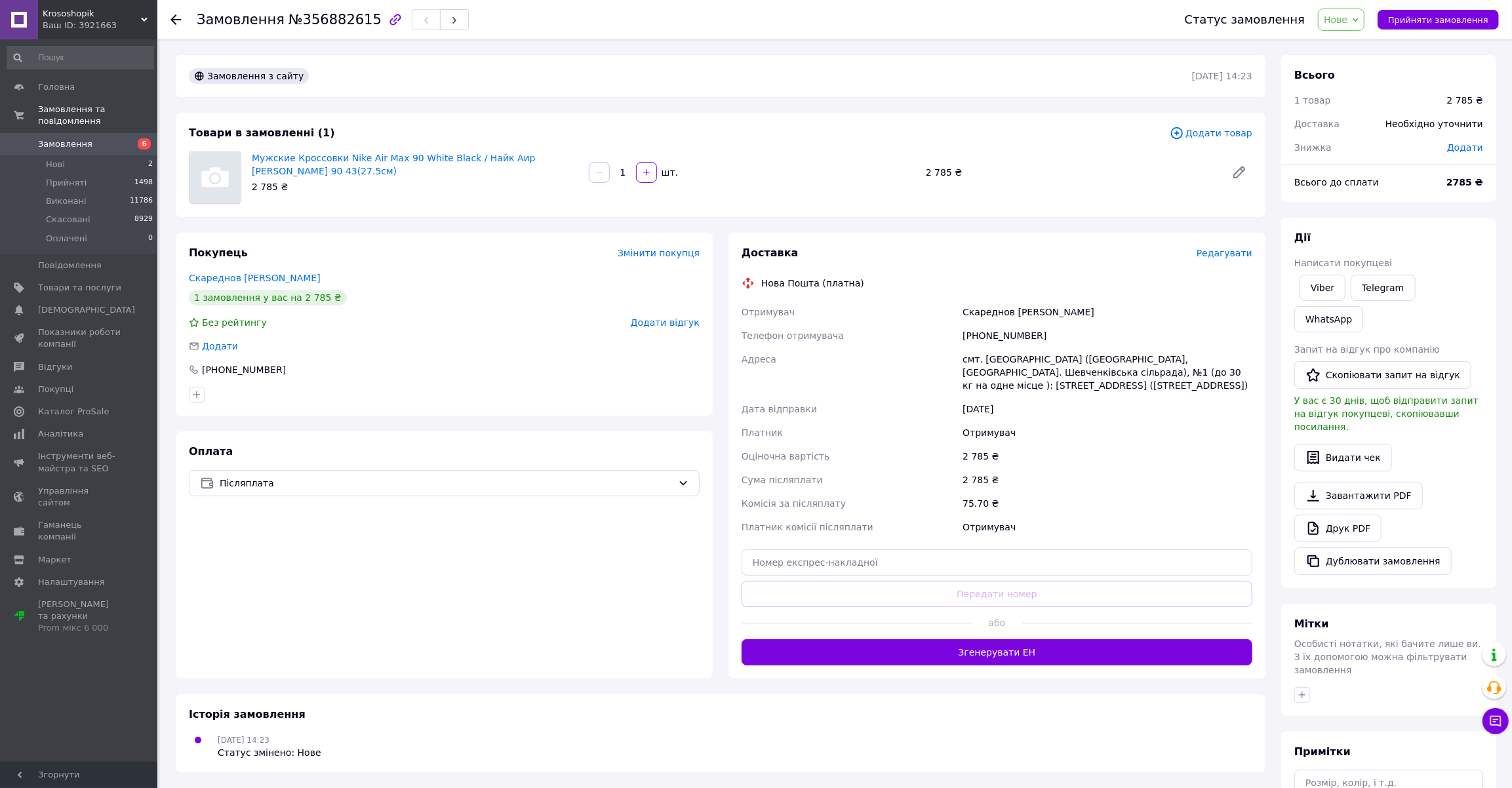
click at [1210, 138] on span "Додати товар" at bounding box center [1211, 133] width 83 height 15
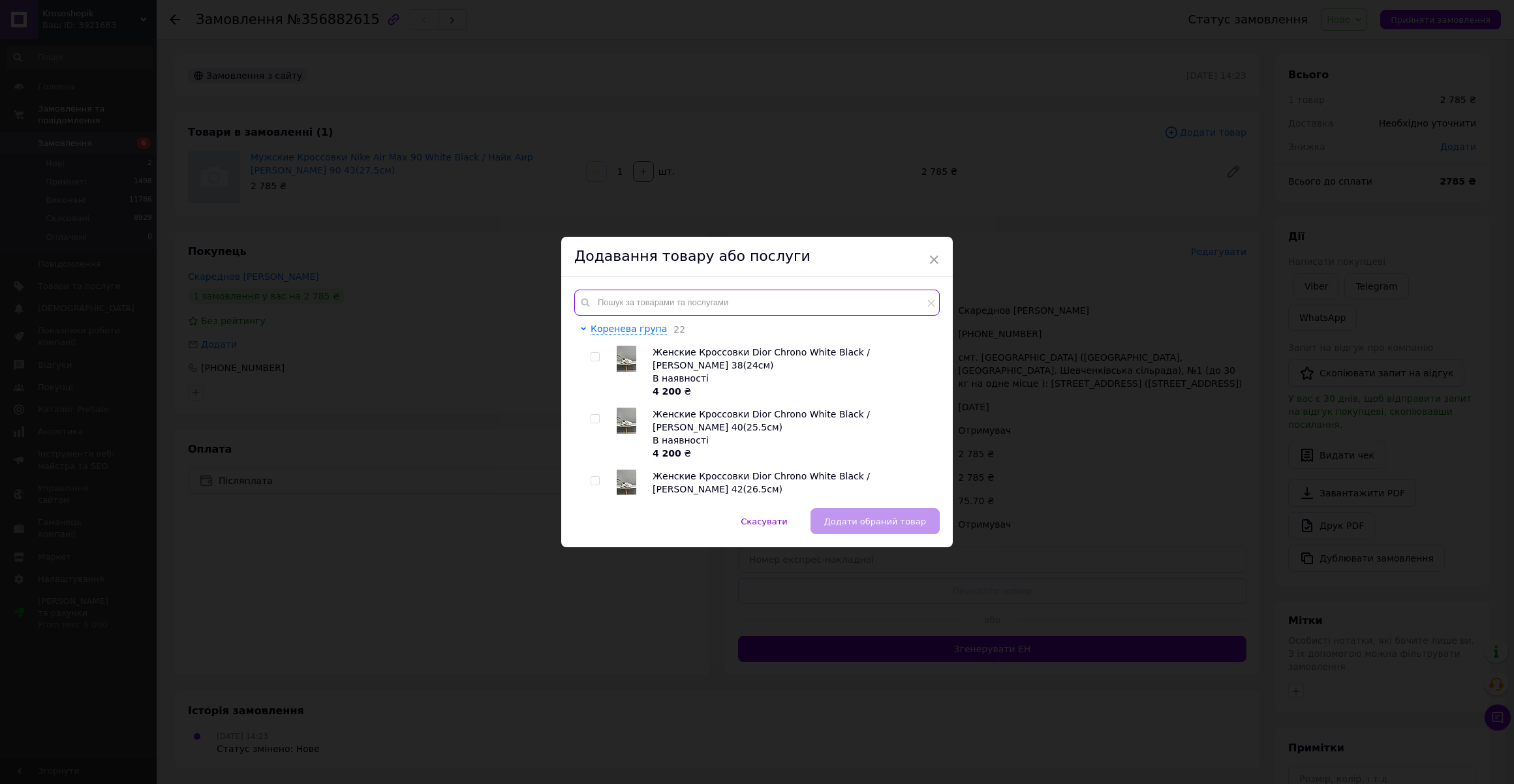
click at [651, 304] on input "text" at bounding box center [757, 303] width 366 height 26
paste input "Чоловічі Кросівки Nike Air Max 90 White Black / Найк Аір Макс 90"
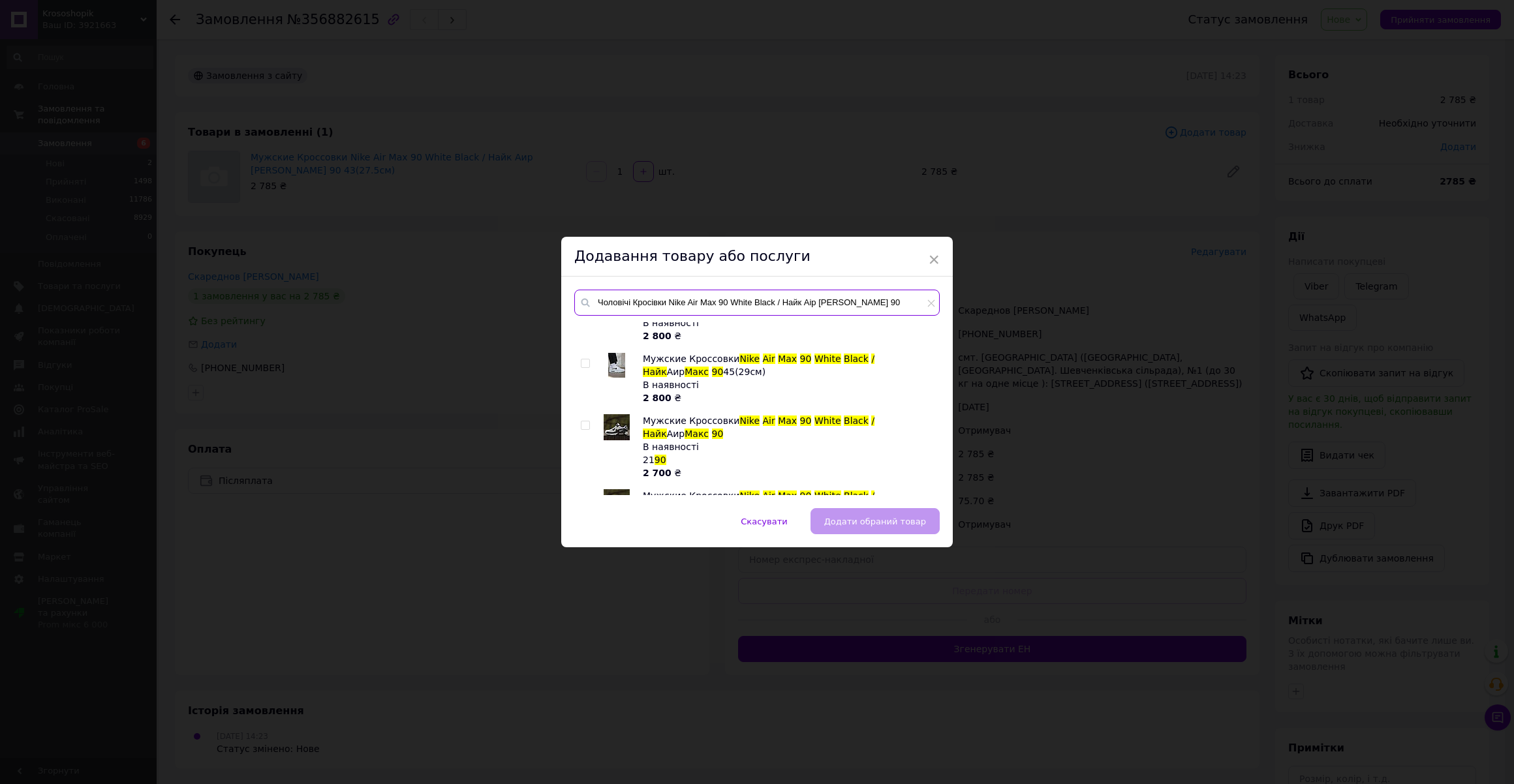
scroll to position [949, 0]
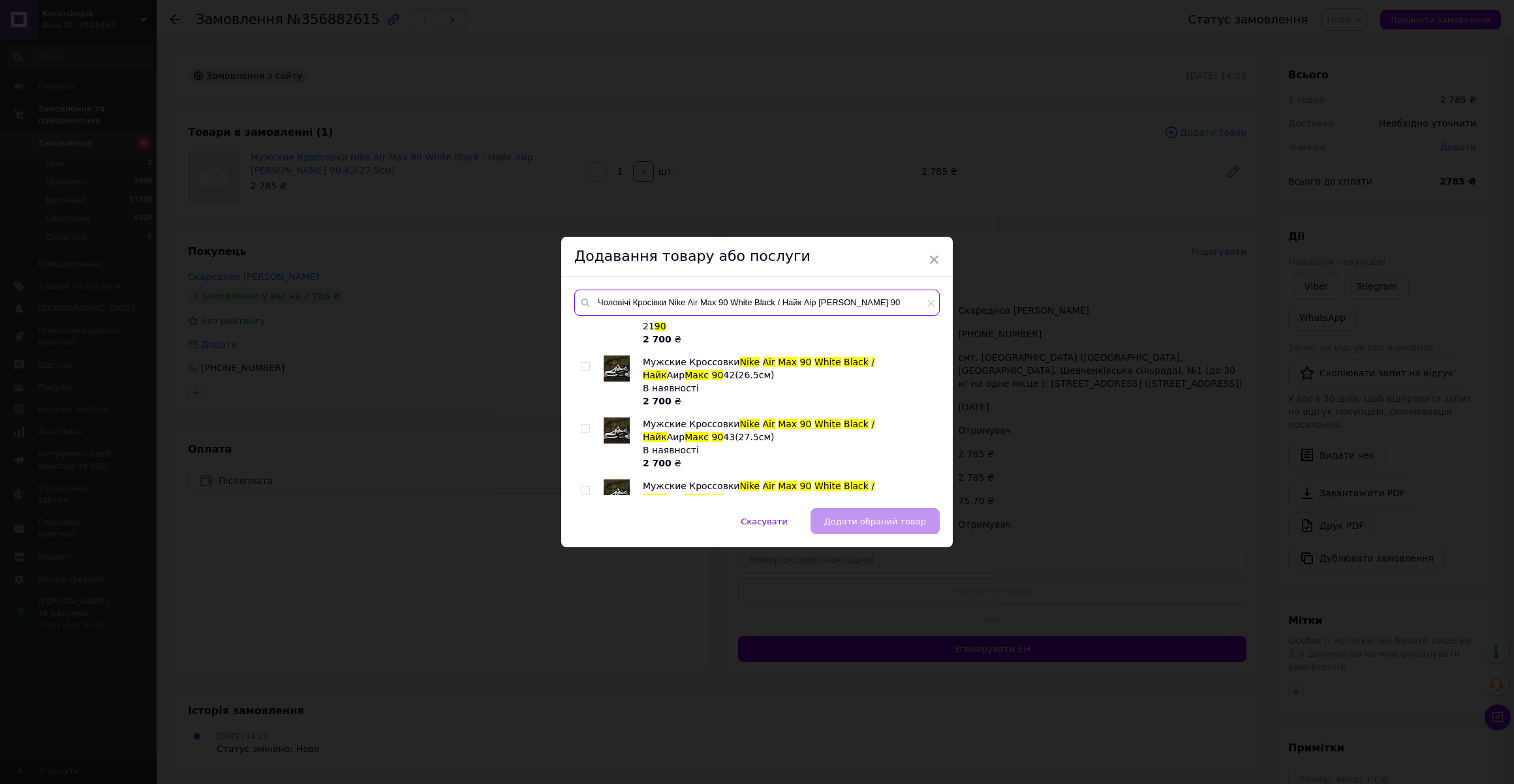
type input "Чоловічі Кросівки Nike Air Max 90 White Black / Найк Аір Макс 90"
click at [581, 429] on input "checkbox" at bounding box center [585, 429] width 9 height 9
checkbox input "true"
click at [852, 519] on span "Додати обраний товар" at bounding box center [874, 522] width 102 height 10
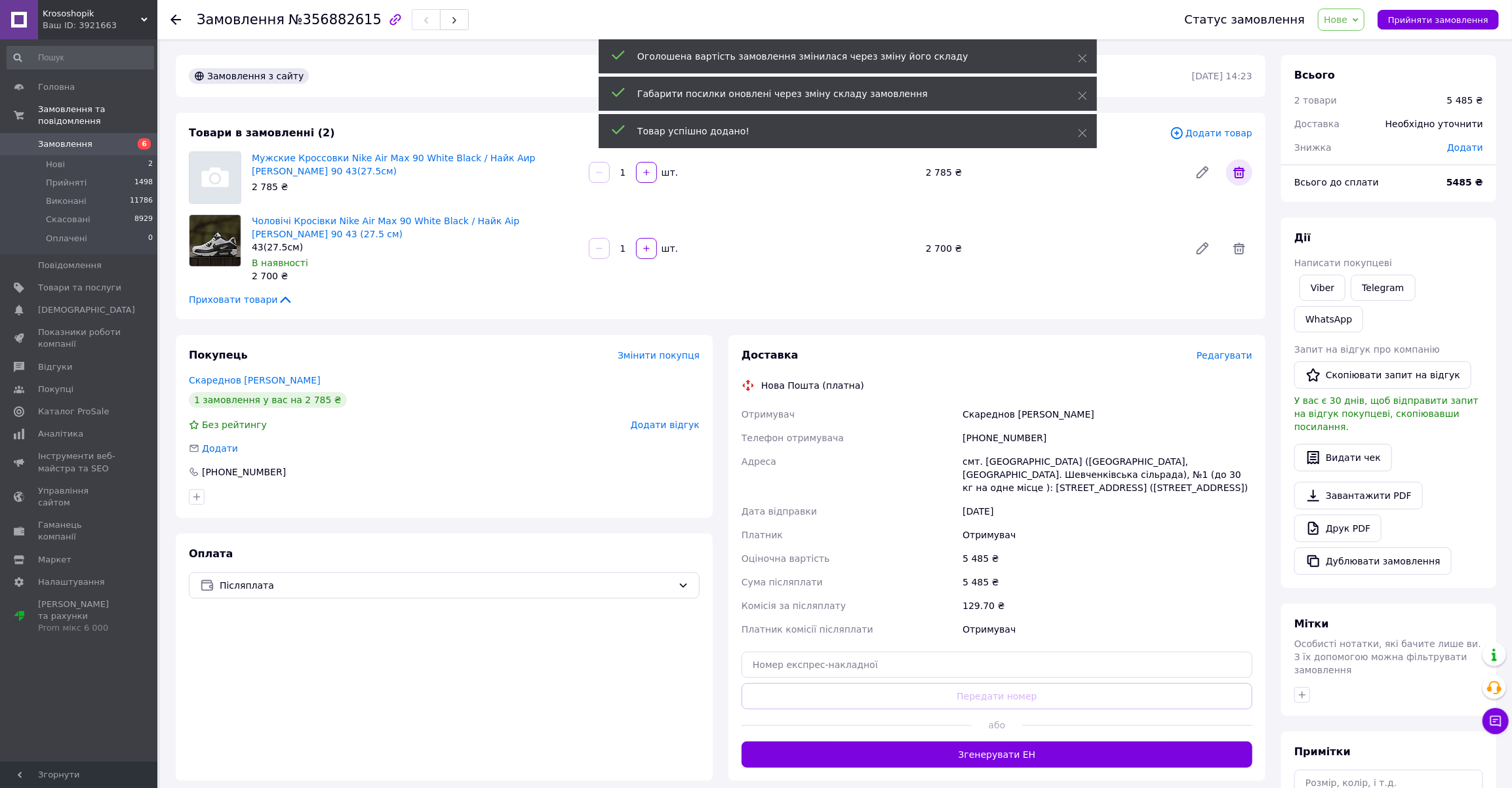
click at [1238, 176] on icon at bounding box center [1239, 173] width 16 height 16
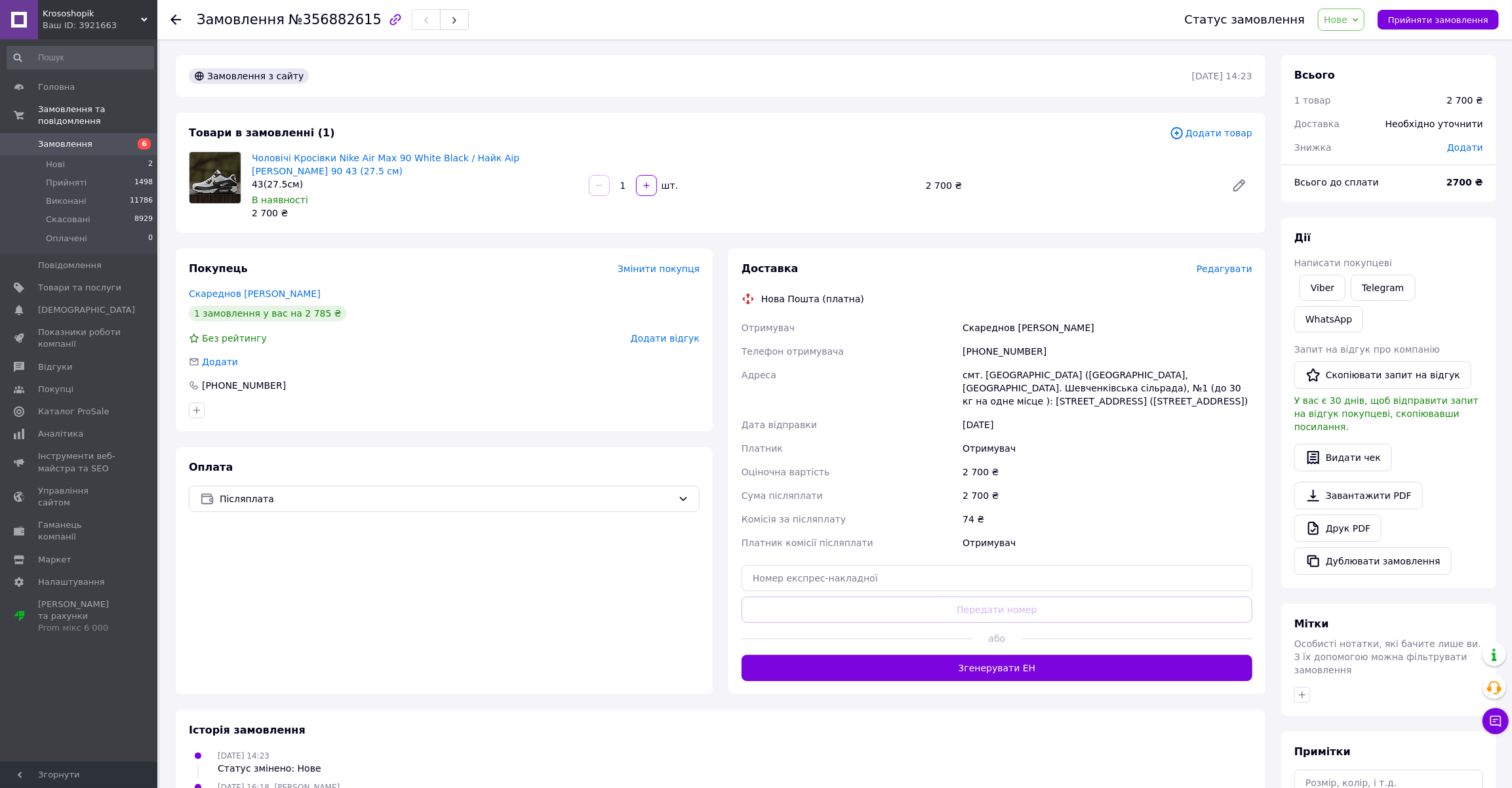
click at [979, 316] on div "Скареднов Дмитро" at bounding box center [1107, 328] width 295 height 23
click at [1032, 316] on div "Скареднов Дмитро" at bounding box center [1107, 328] width 295 height 23
click at [992, 340] on div "[PHONE_NUMBER]" at bounding box center [1107, 351] width 295 height 23
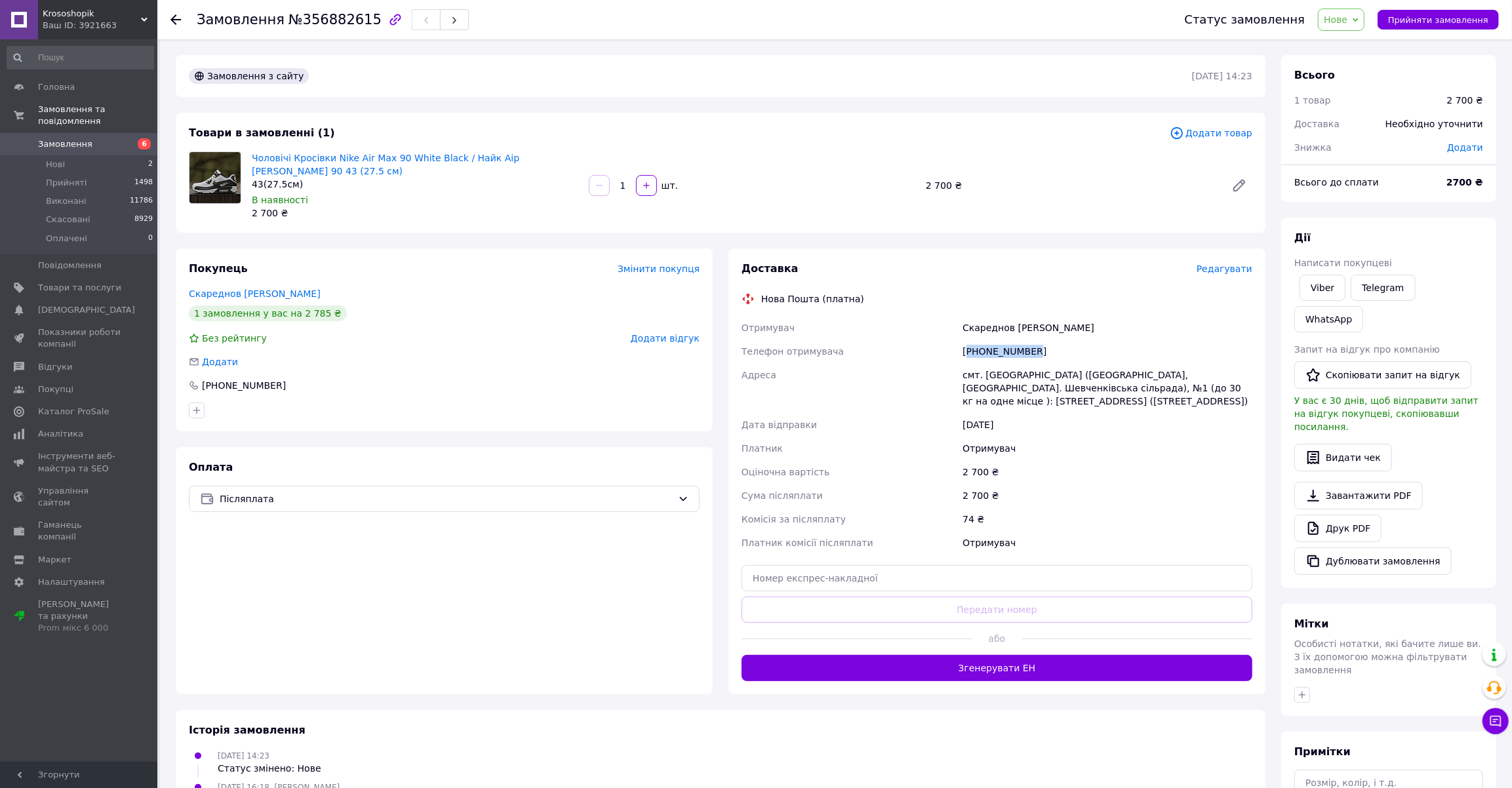
click at [992, 340] on div "[PHONE_NUMBER]" at bounding box center [1107, 351] width 295 height 23
click at [999, 364] on div "смт. [GEOGRAPHIC_DATA] ([GEOGRAPHIC_DATA], [GEOGRAPHIC_DATA]. Шевченківська сіл…" at bounding box center [1107, 388] width 295 height 50
click at [1002, 340] on div "[PHONE_NUMBER]" at bounding box center [1107, 351] width 295 height 23
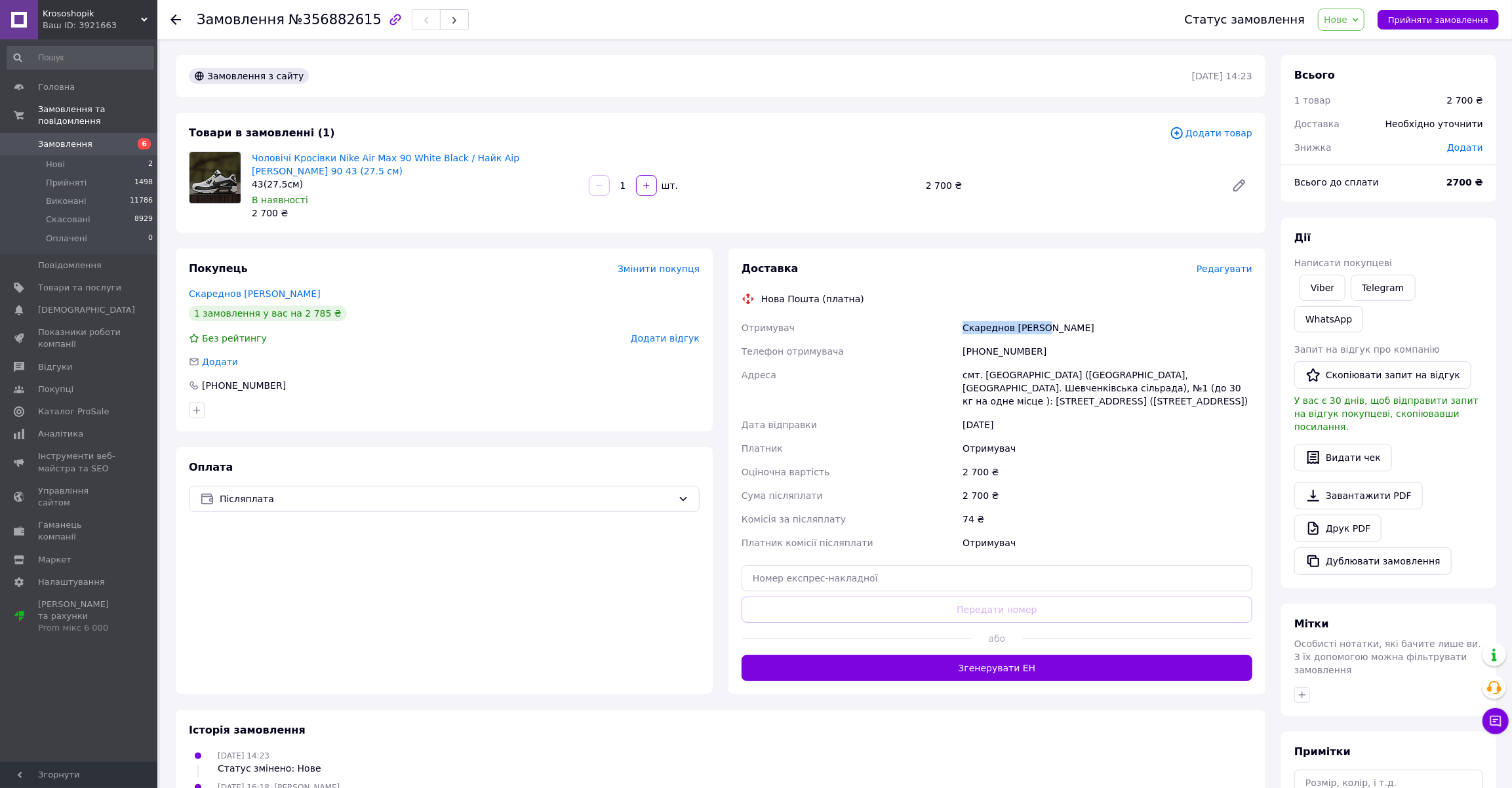
drag, startPoint x: 1055, startPoint y: 314, endPoint x: 962, endPoint y: 320, distance: 93.2
click at [962, 320] on div "Скареднов Дмитро" at bounding box center [1107, 328] width 295 height 23
click at [1416, 16] on span "Прийняти замовлення" at bounding box center [1438, 20] width 100 height 10
